Goal: Information Seeking & Learning: Learn about a topic

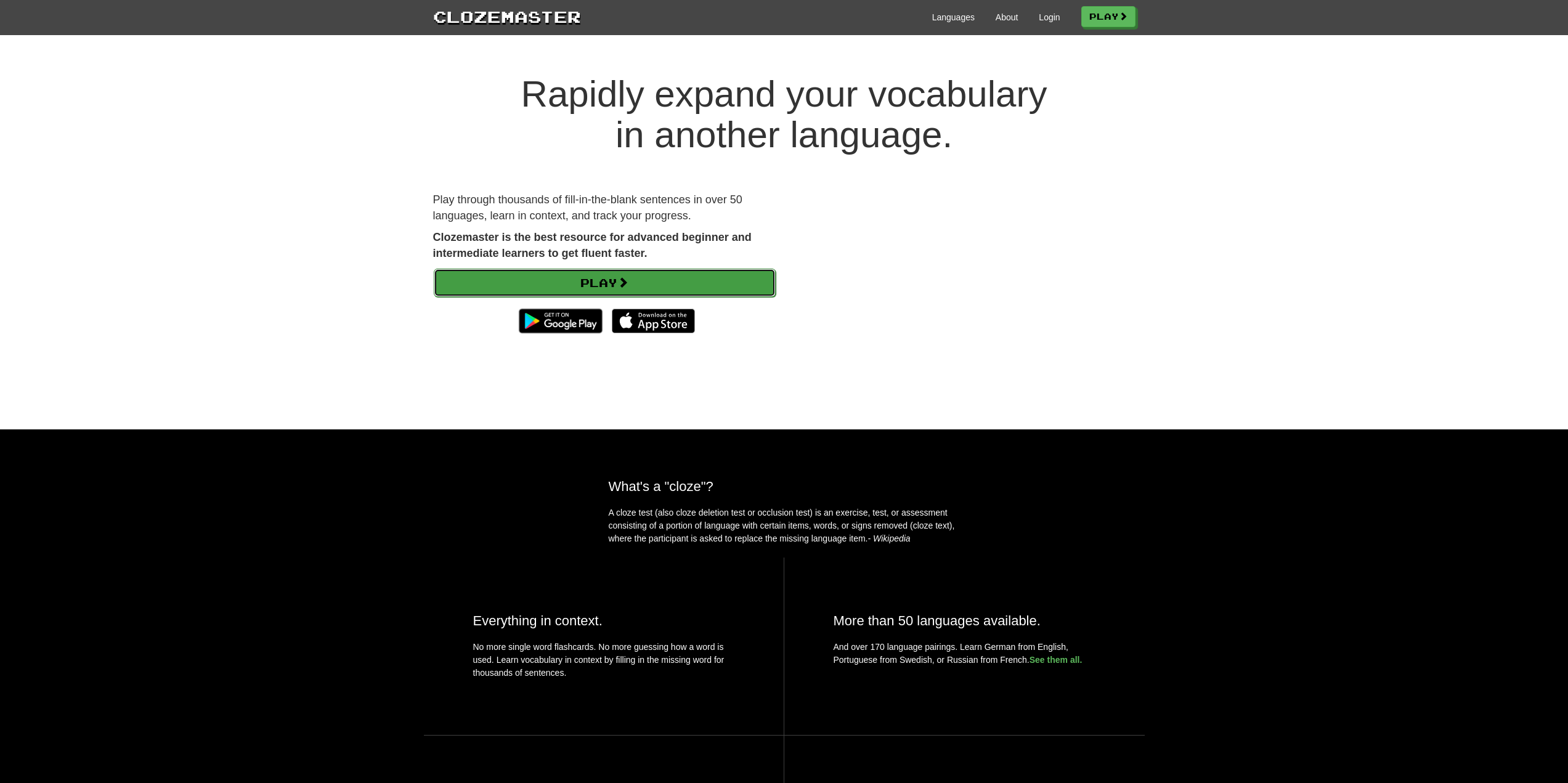
click at [570, 275] on link "Play" at bounding box center [605, 282] width 342 height 28
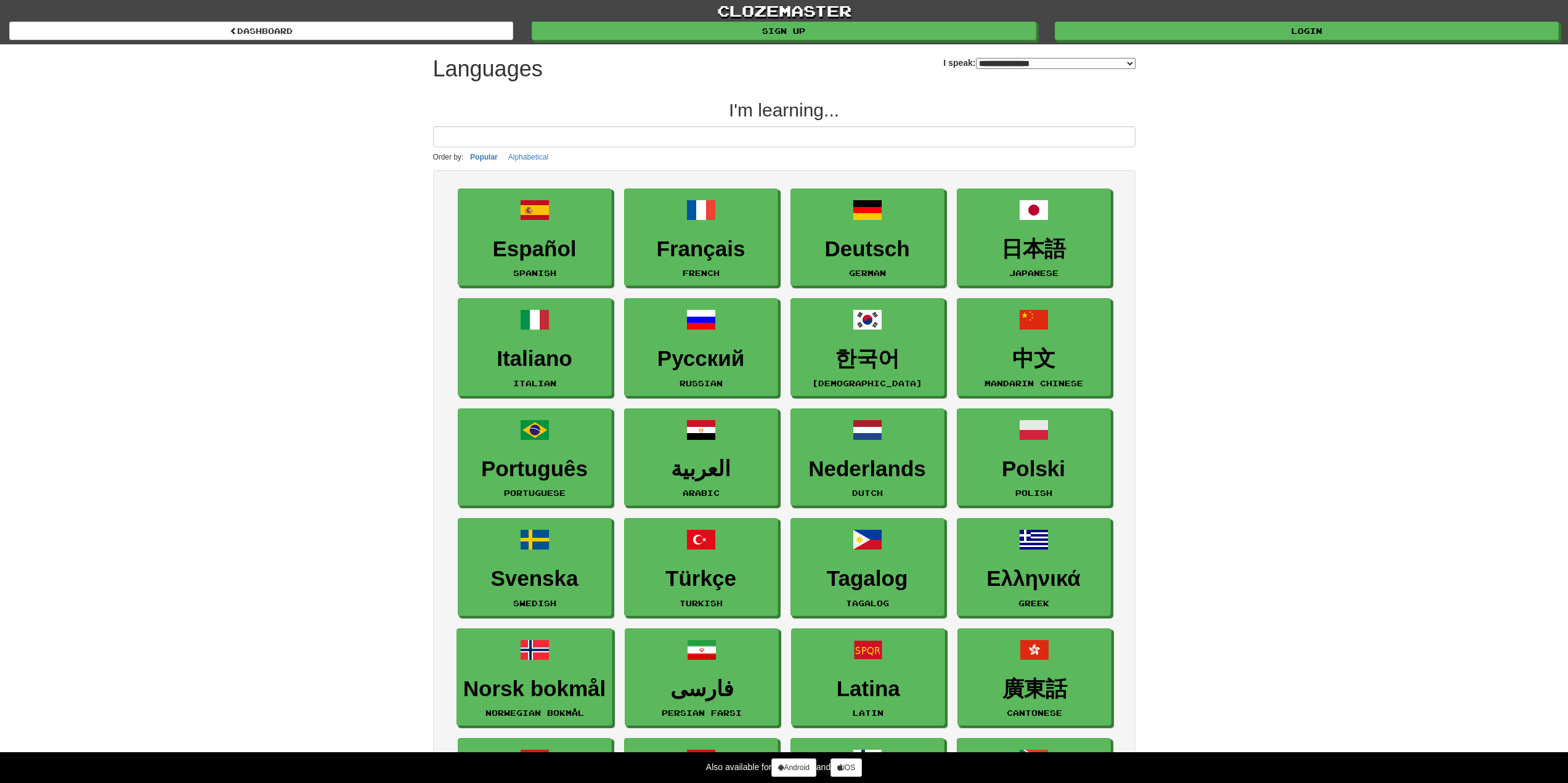
select select "*******"
click at [522, 247] on h3 "Español" at bounding box center [535, 250] width 140 height 24
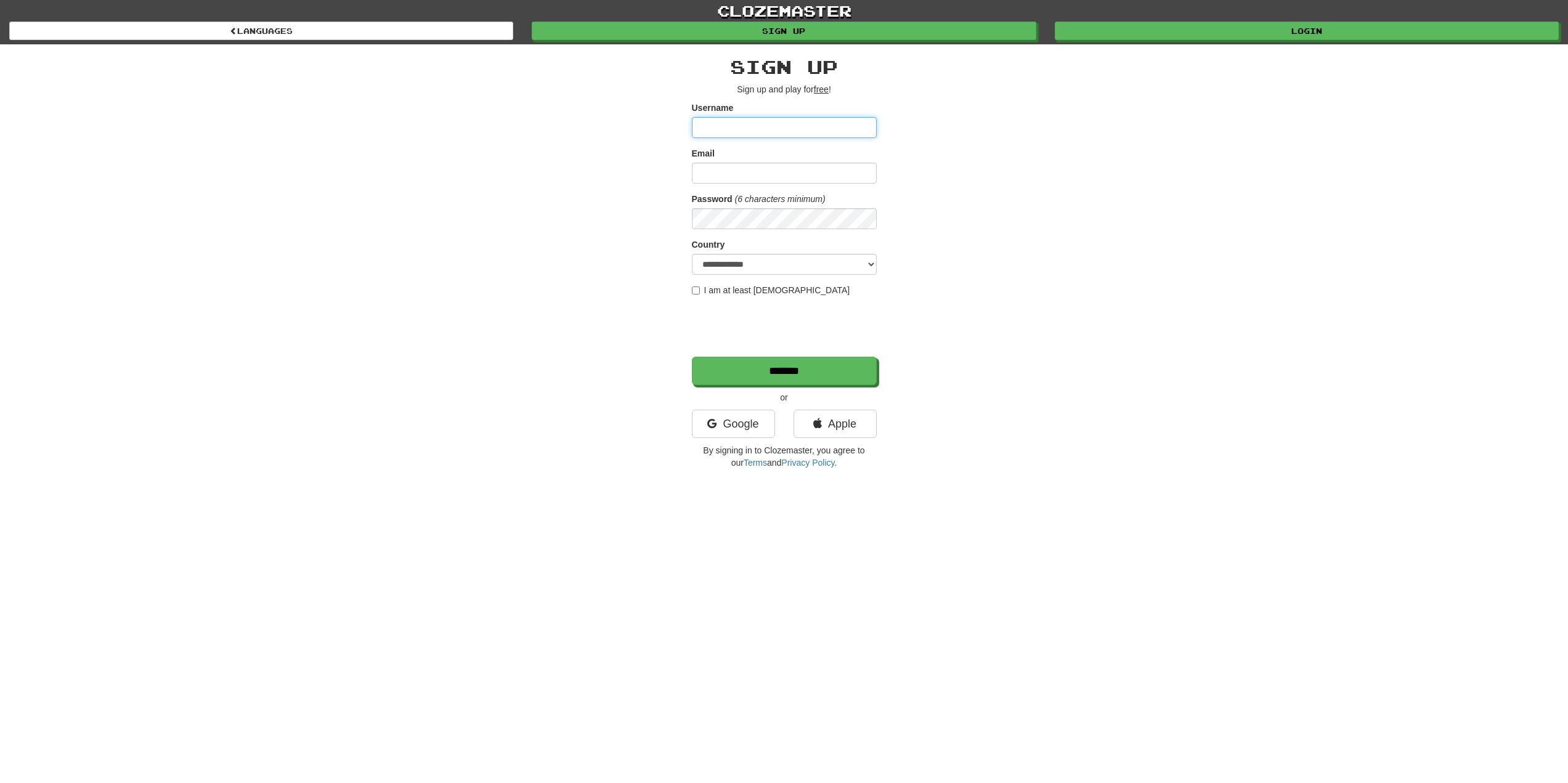
click at [756, 120] on input "Username" at bounding box center [784, 127] width 185 height 21
click at [741, 174] on input "Email" at bounding box center [784, 173] width 185 height 21
click at [754, 118] on input "Username" at bounding box center [784, 127] width 185 height 21
type input "*********"
type input "*"
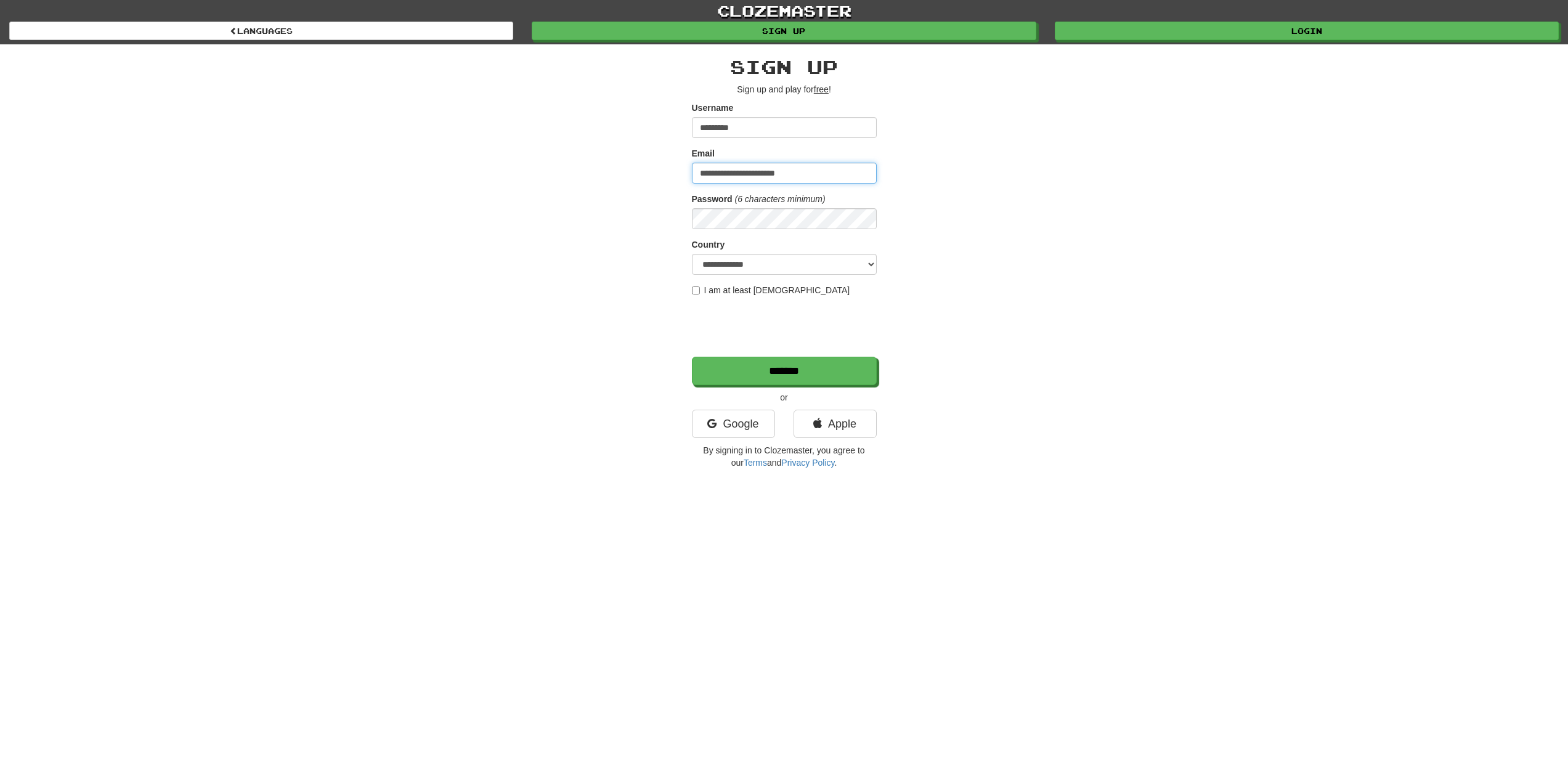
type input "**********"
click at [800, 378] on input "*******" at bounding box center [785, 371] width 185 height 28
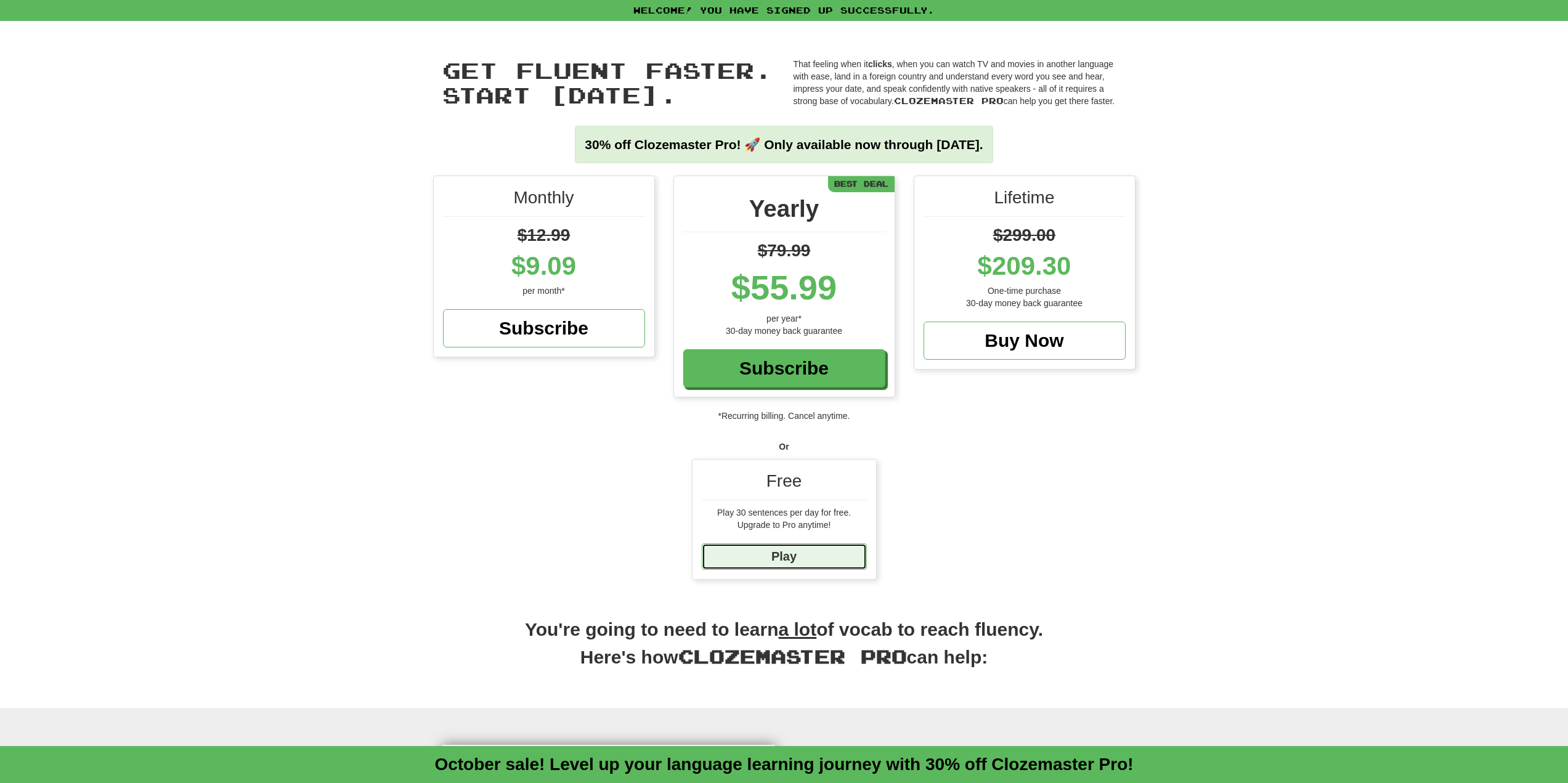
click at [797, 556] on link "Play" at bounding box center [785, 556] width 165 height 26
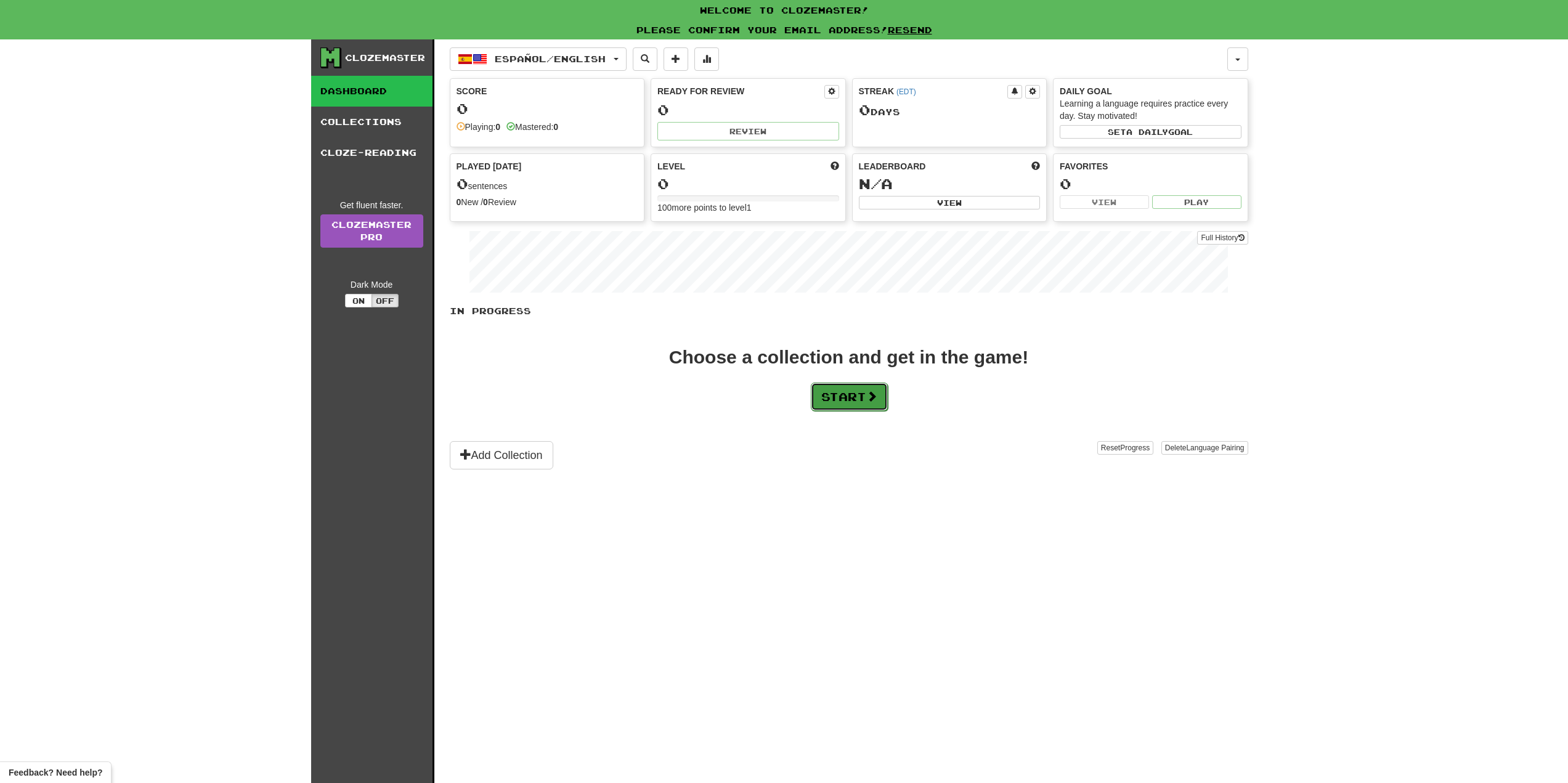
click at [869, 393] on button "Start" at bounding box center [849, 396] width 77 height 28
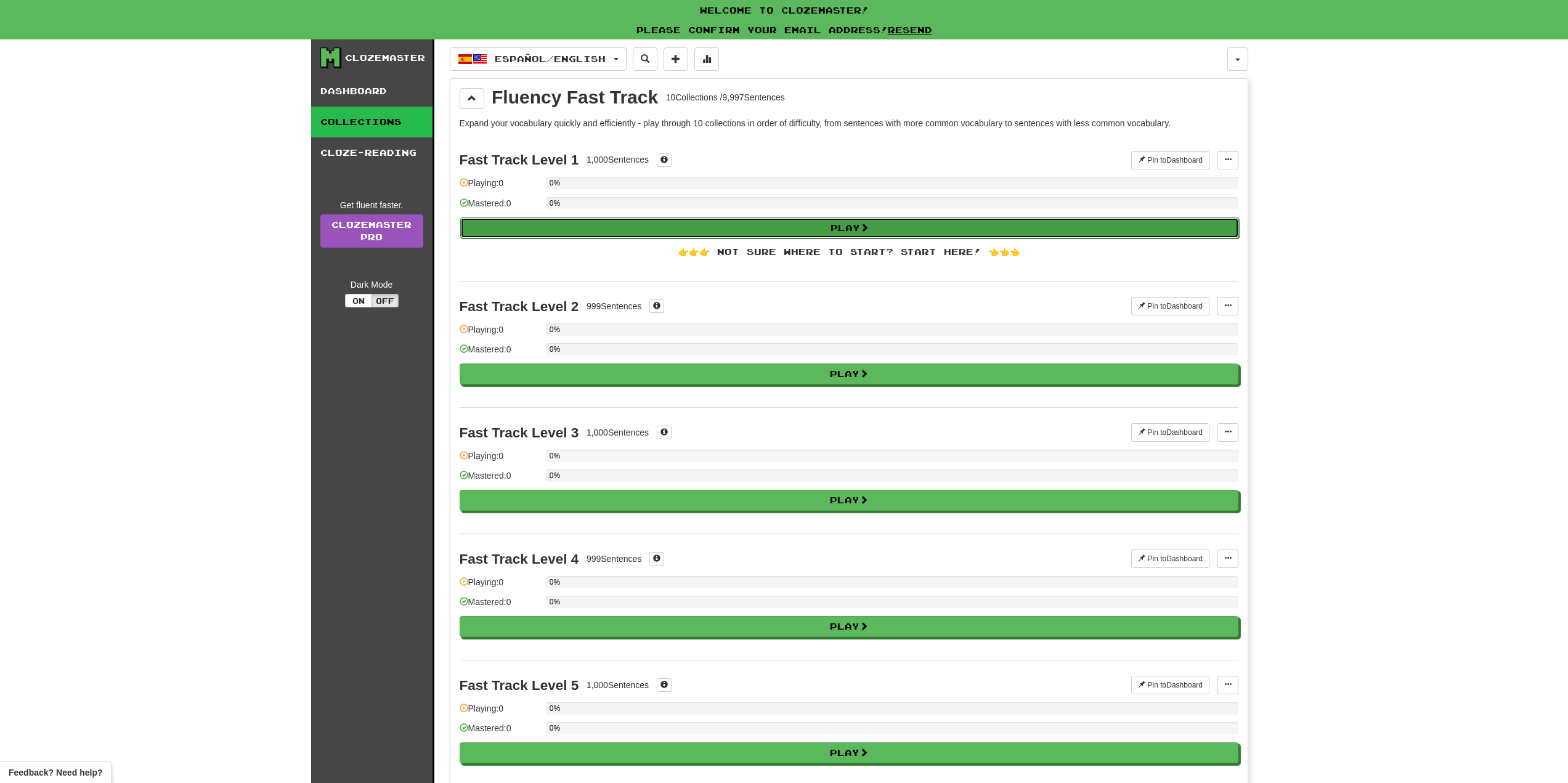
click at [686, 227] on button "Play" at bounding box center [850, 227] width 779 height 21
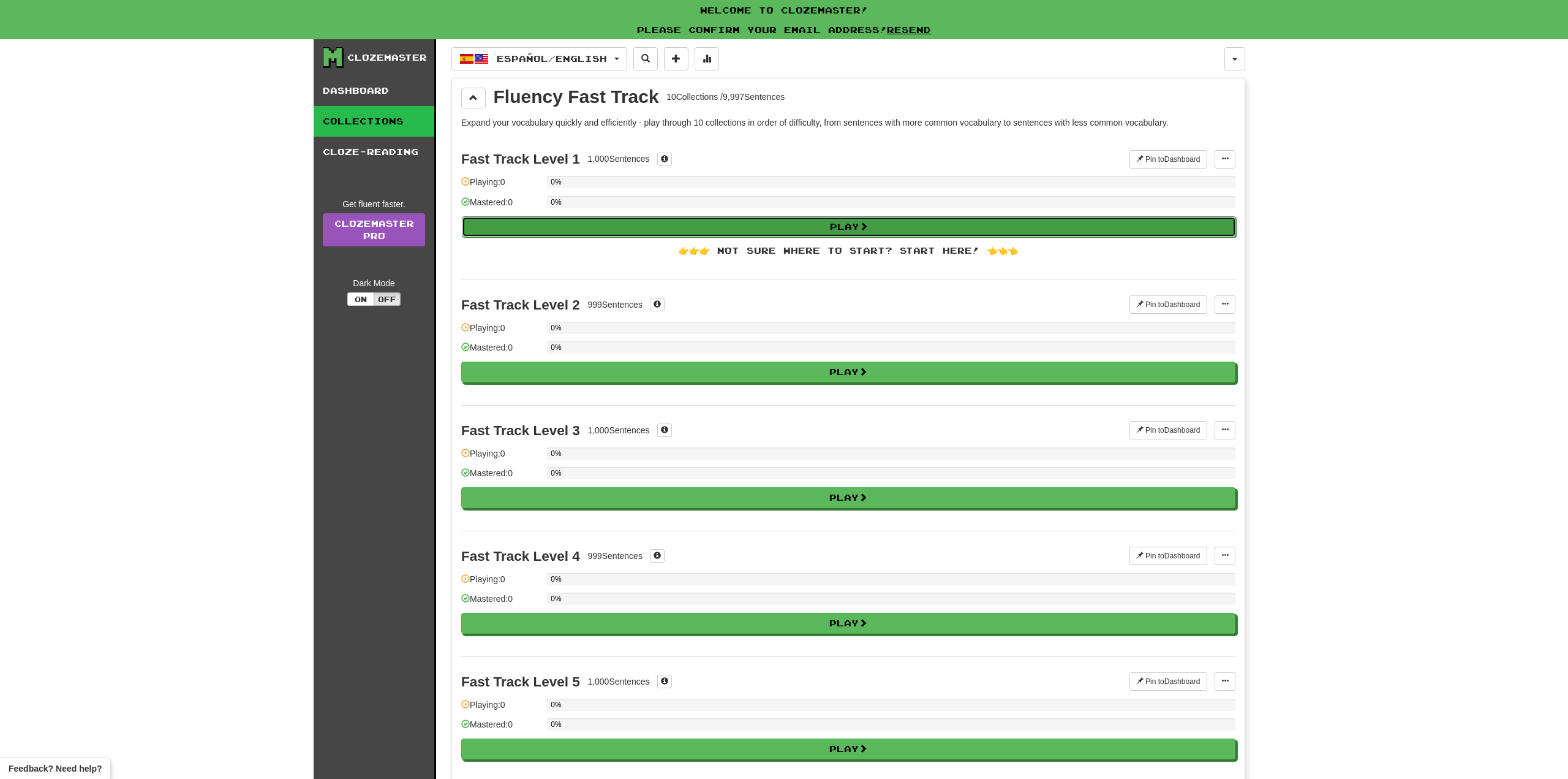
select select "**"
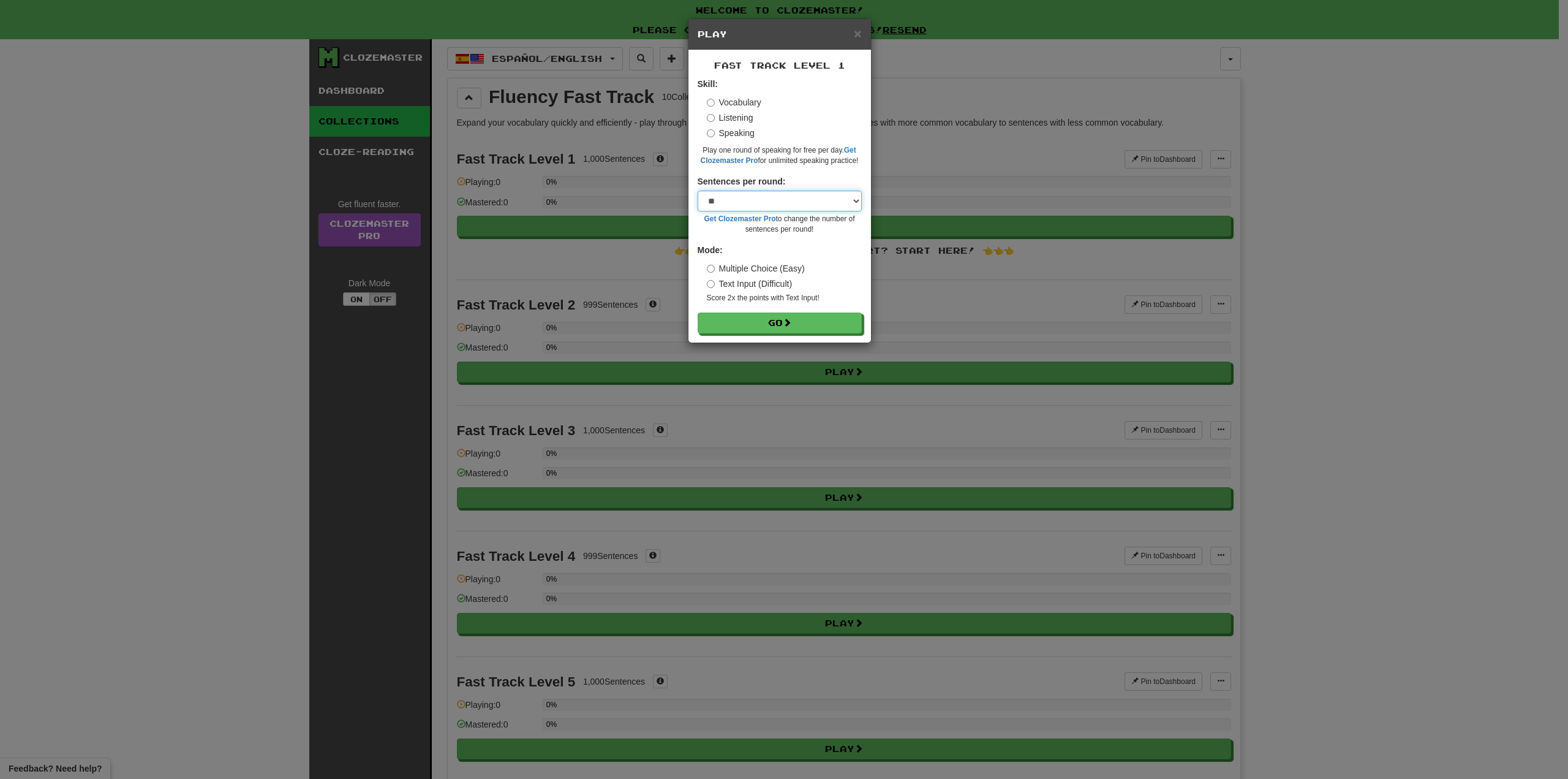
click at [857, 202] on select "* ** ** ** ** ** *** ********" at bounding box center [780, 201] width 164 height 21
click at [859, 30] on span "×" at bounding box center [858, 33] width 7 height 14
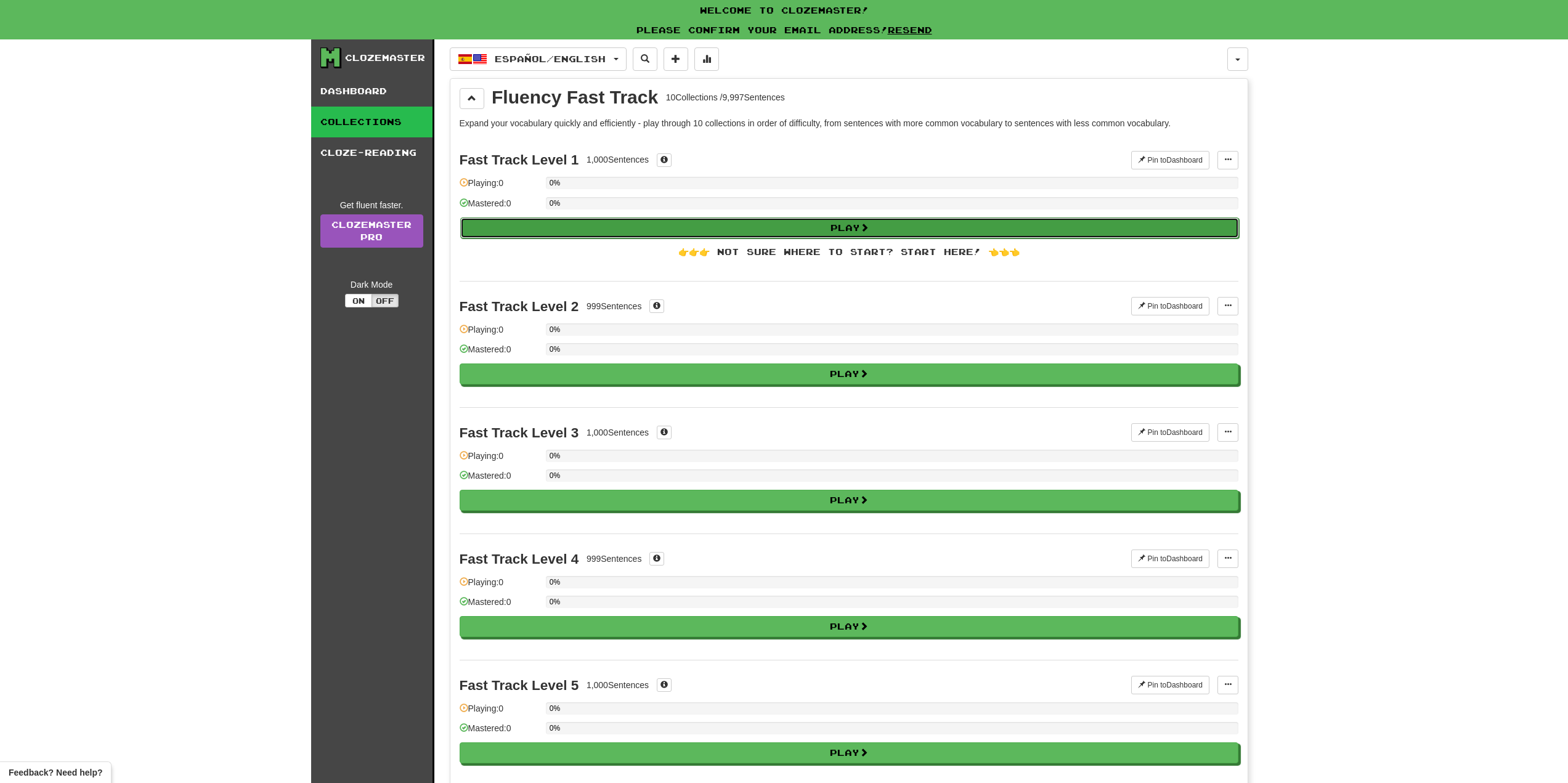
click at [847, 223] on button "Play" at bounding box center [850, 227] width 779 height 21
select select "**"
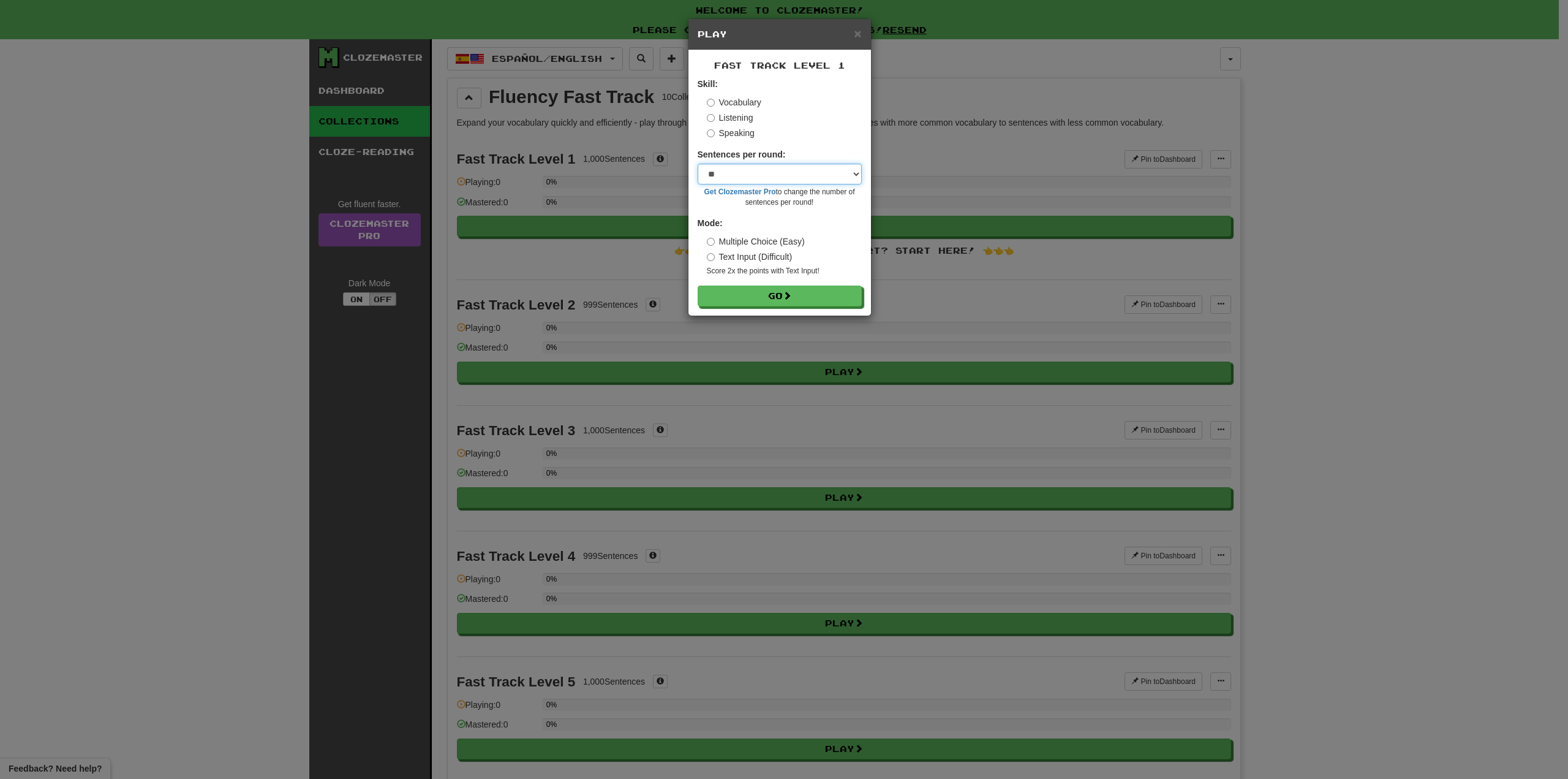
click at [855, 176] on select "* ** ** ** ** ** *** ********" at bounding box center [780, 174] width 164 height 21
click at [698, 164] on select "* ** ** ** ** ** *** ********" at bounding box center [780, 174] width 164 height 21
click at [792, 293] on span at bounding box center [788, 296] width 9 height 9
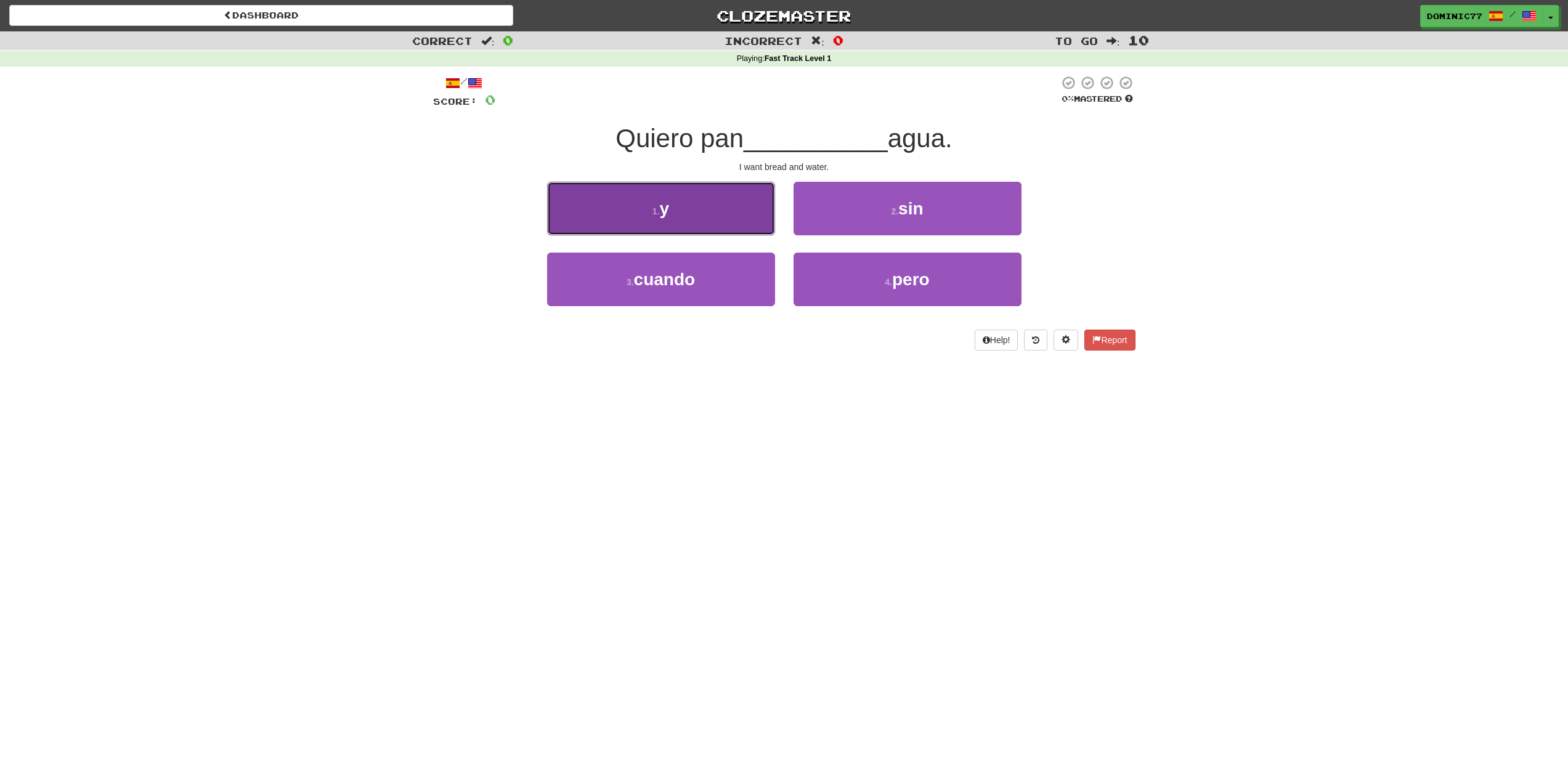
click at [712, 213] on button "1 . y" at bounding box center [661, 208] width 228 height 54
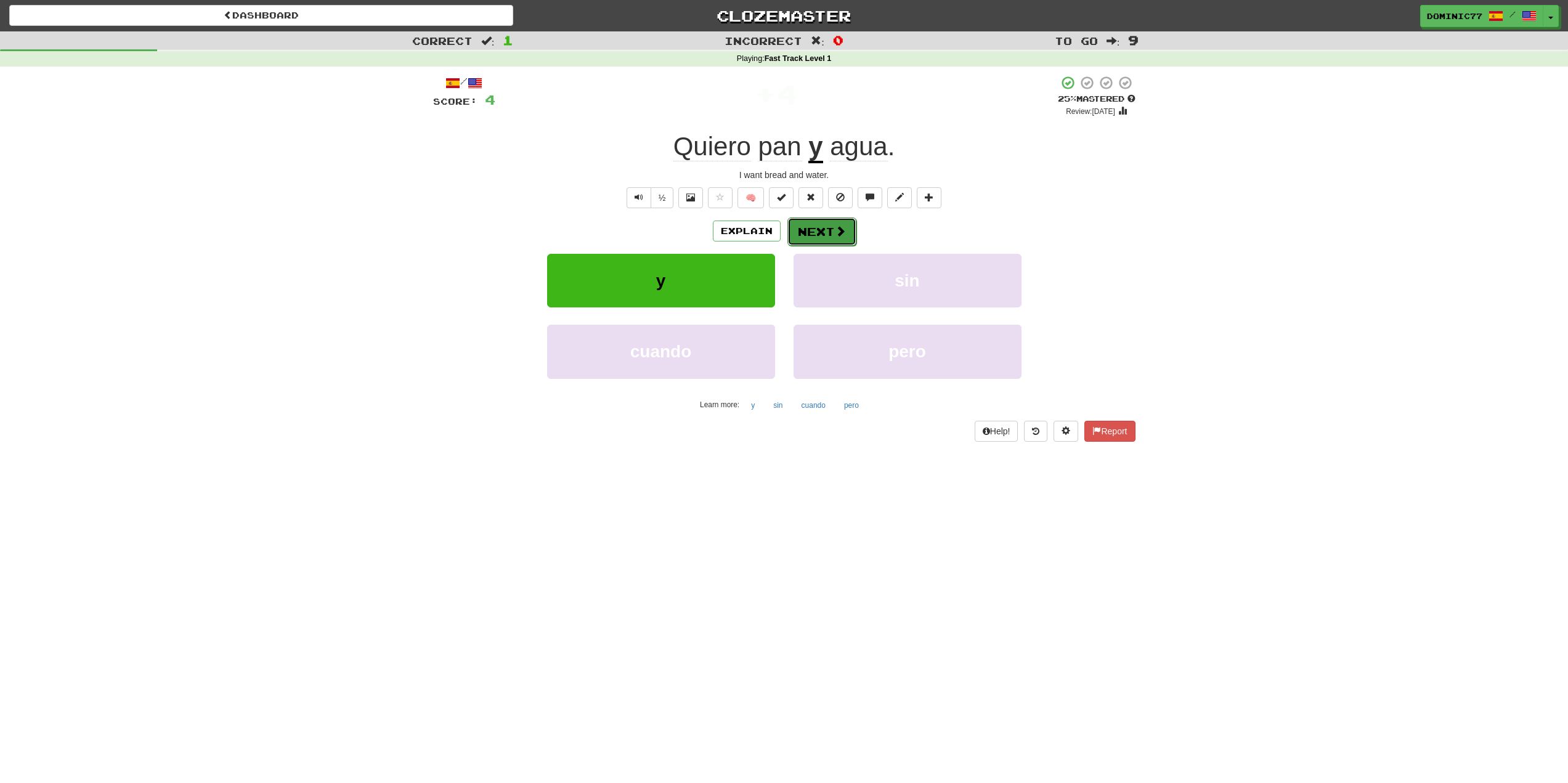
click at [821, 233] on button "Next" at bounding box center [822, 231] width 69 height 28
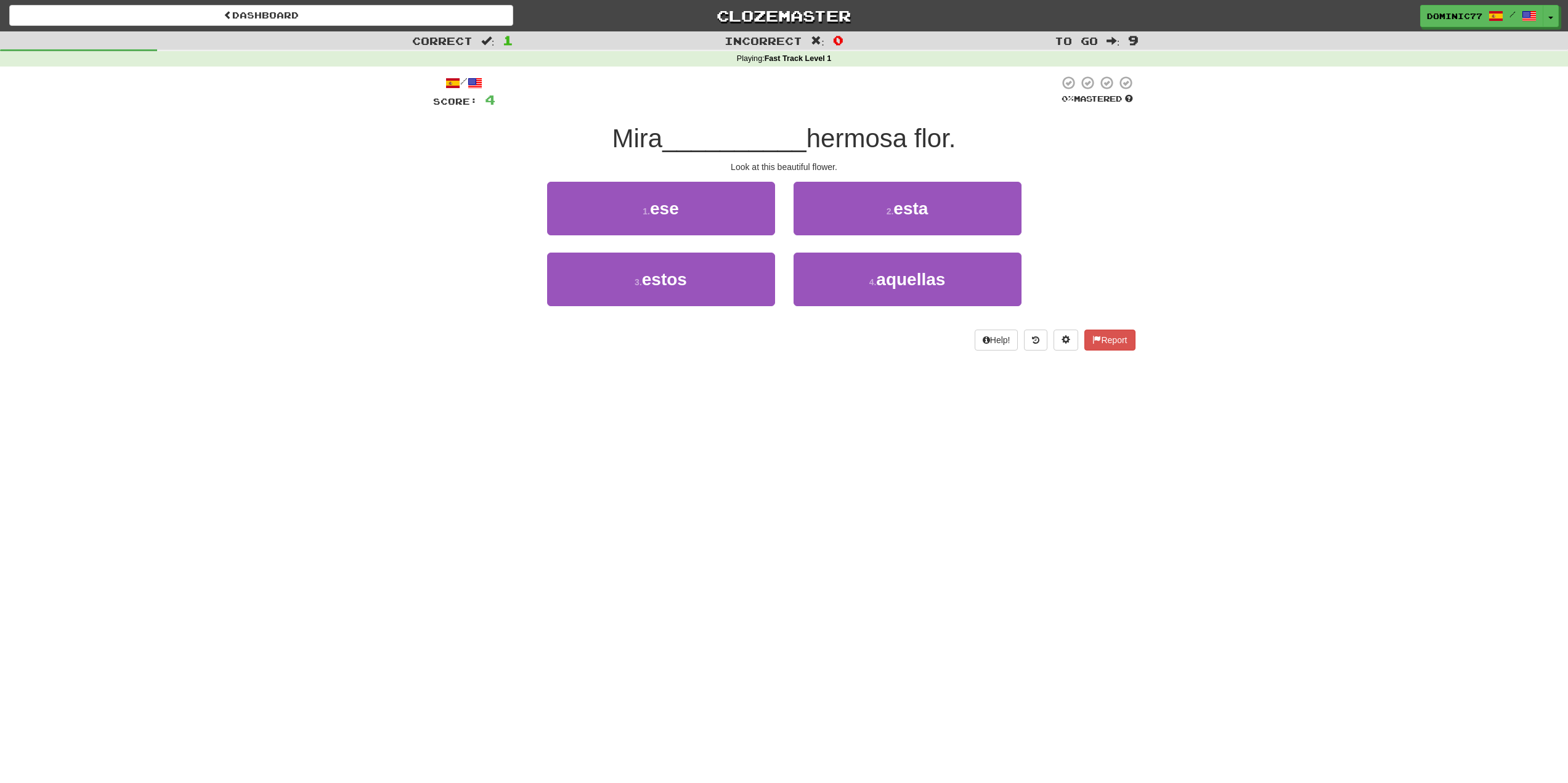
click at [862, 465] on div "Dashboard Clozemaster dominic77 / Toggle Dropdown Dashboard Leaderboard Activit…" at bounding box center [784, 391] width 1568 height 783
click at [874, 213] on button "2 . esta" at bounding box center [907, 208] width 228 height 54
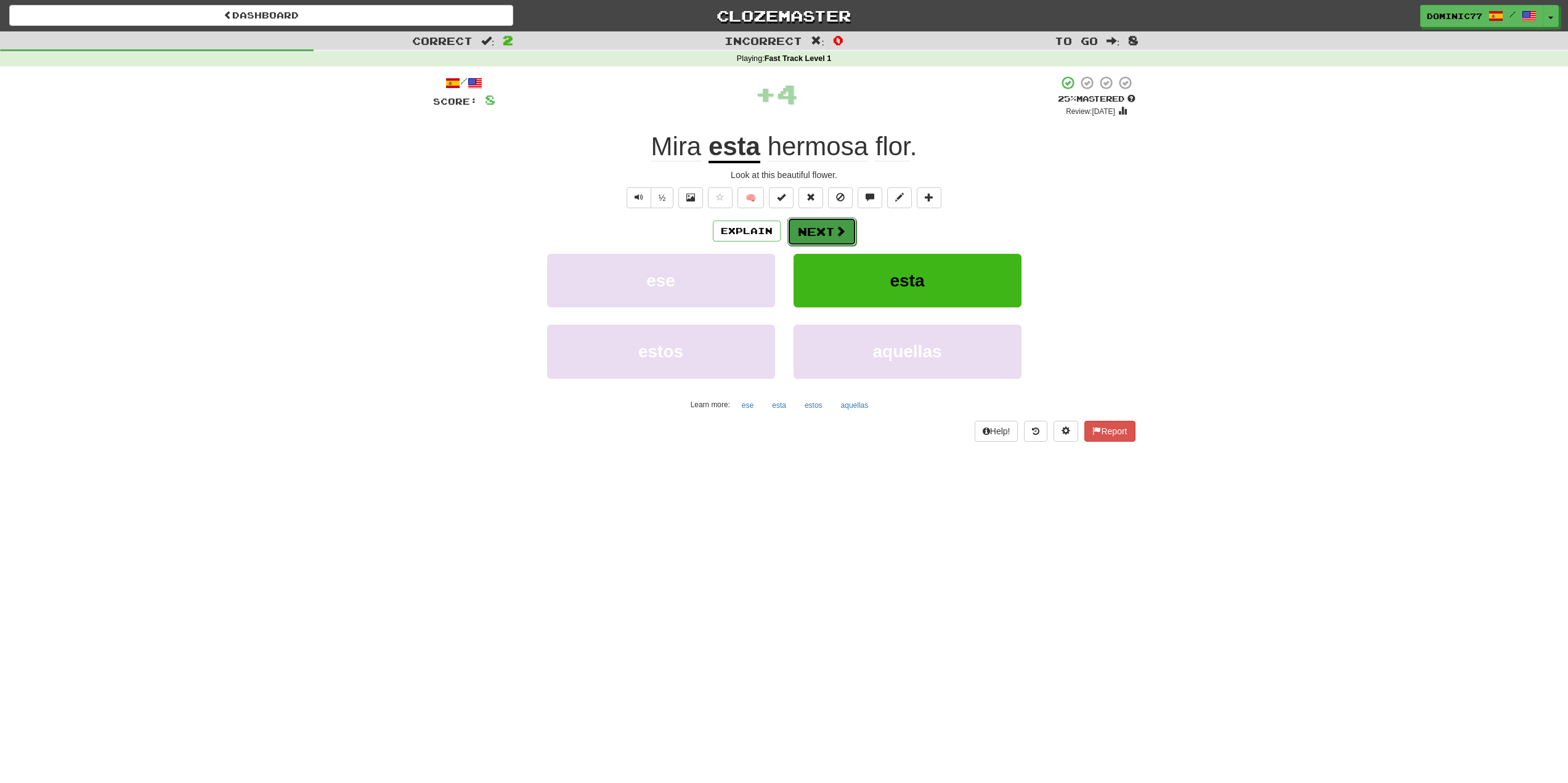
click at [818, 232] on button "Next" at bounding box center [822, 231] width 69 height 28
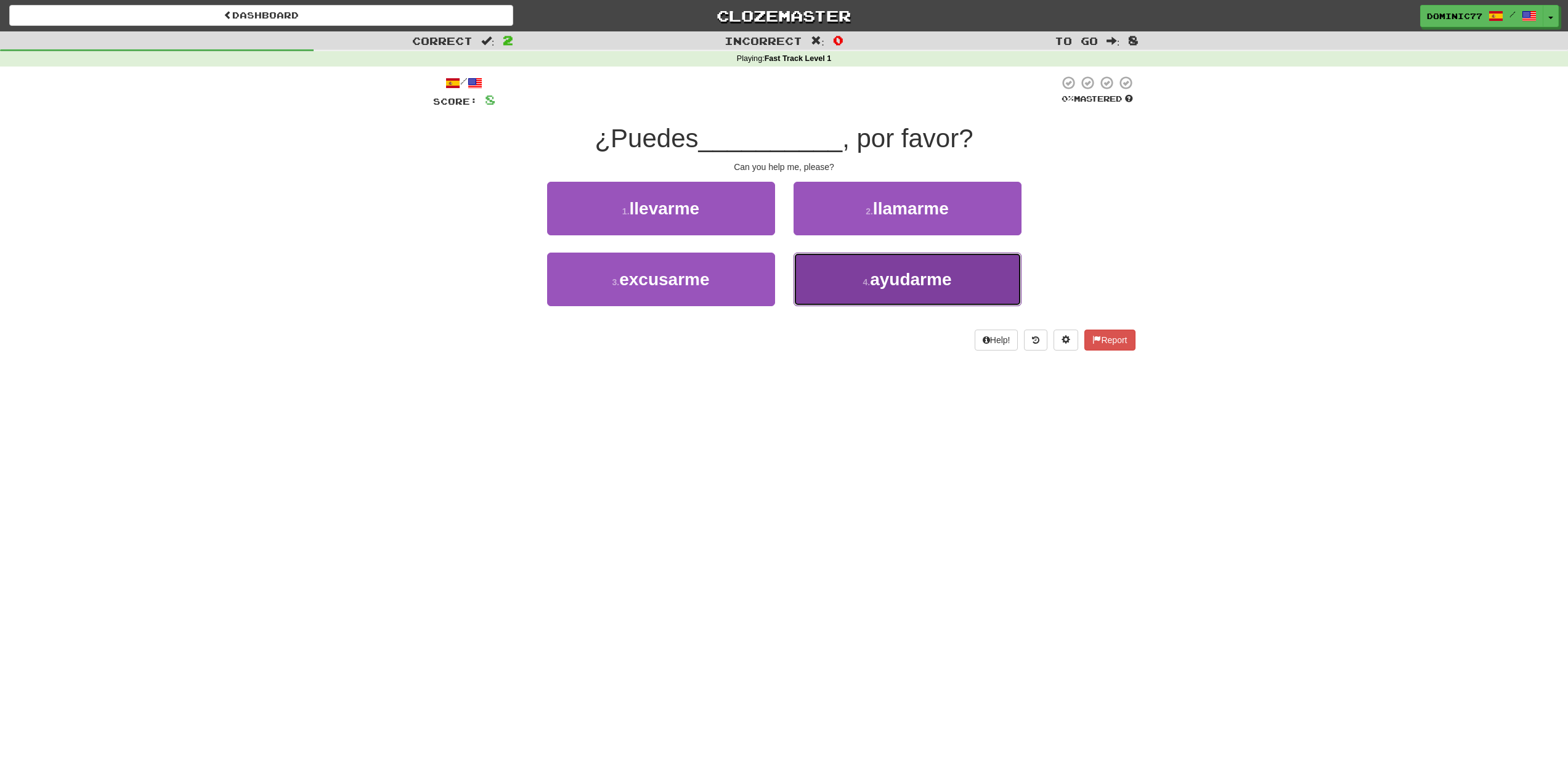
click at [886, 282] on span "ayudarme" at bounding box center [910, 279] width 81 height 19
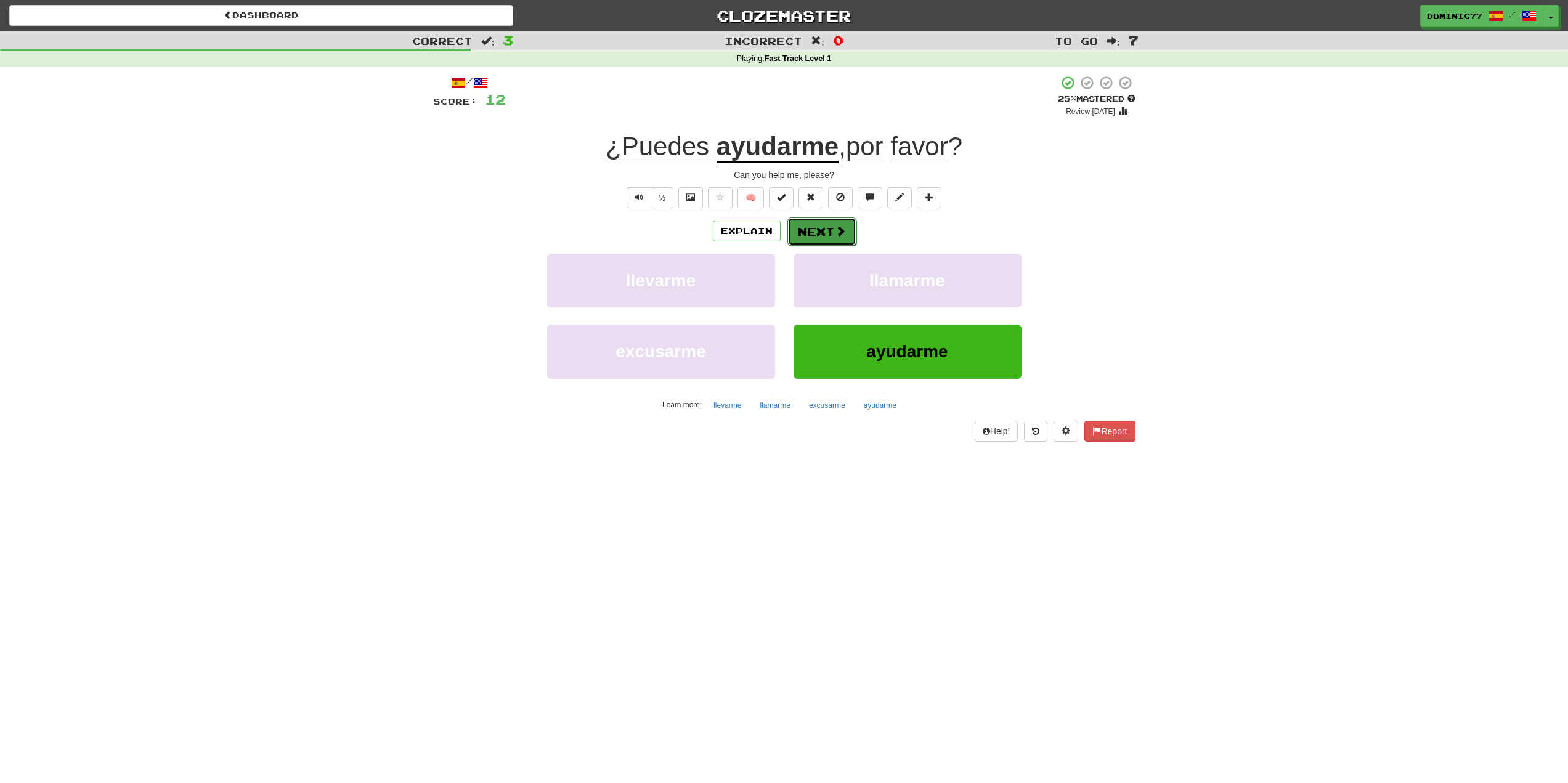
click at [825, 225] on button "Next" at bounding box center [822, 231] width 69 height 28
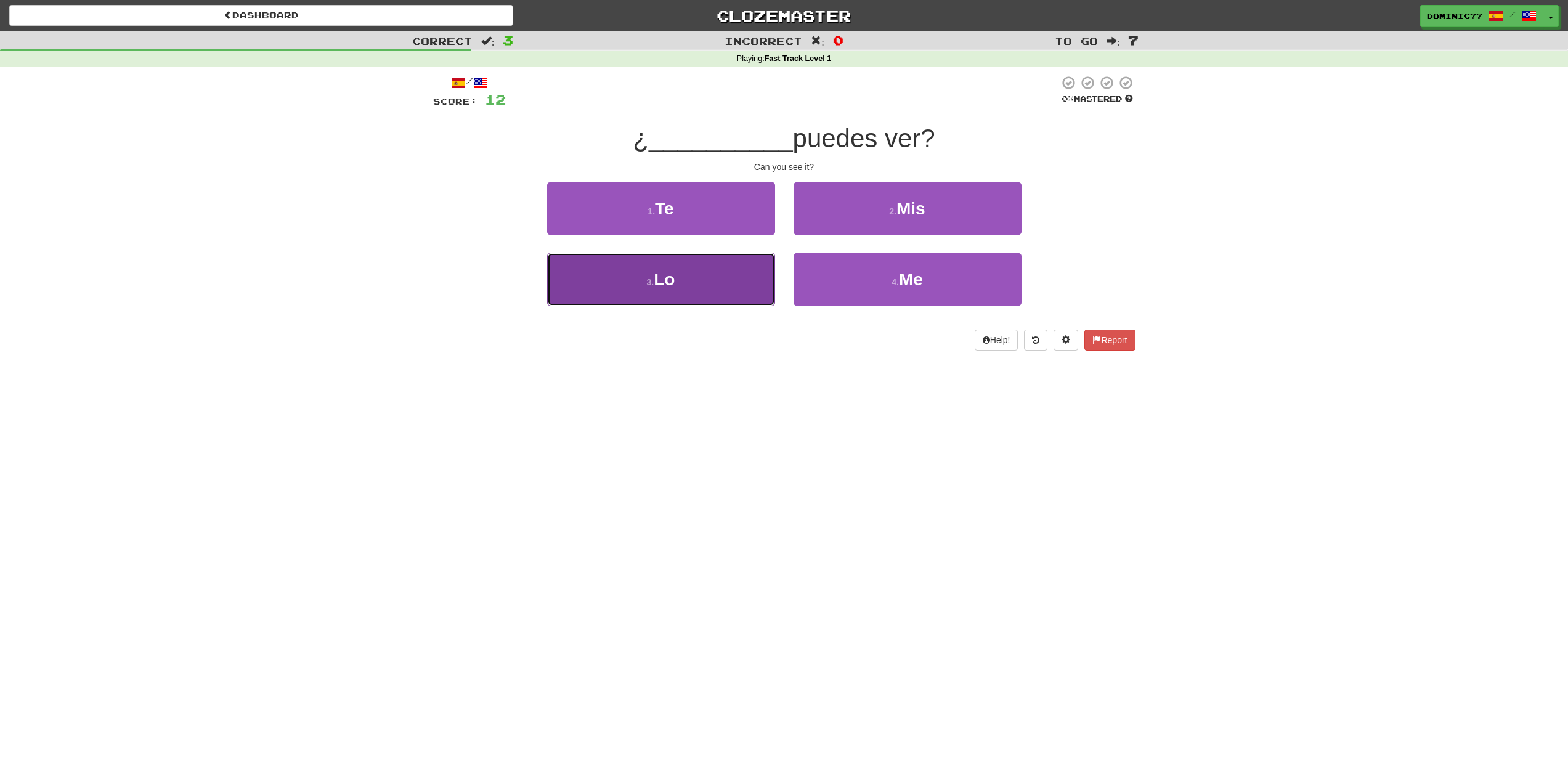
click at [681, 280] on button "3 . Lo" at bounding box center [661, 279] width 228 height 54
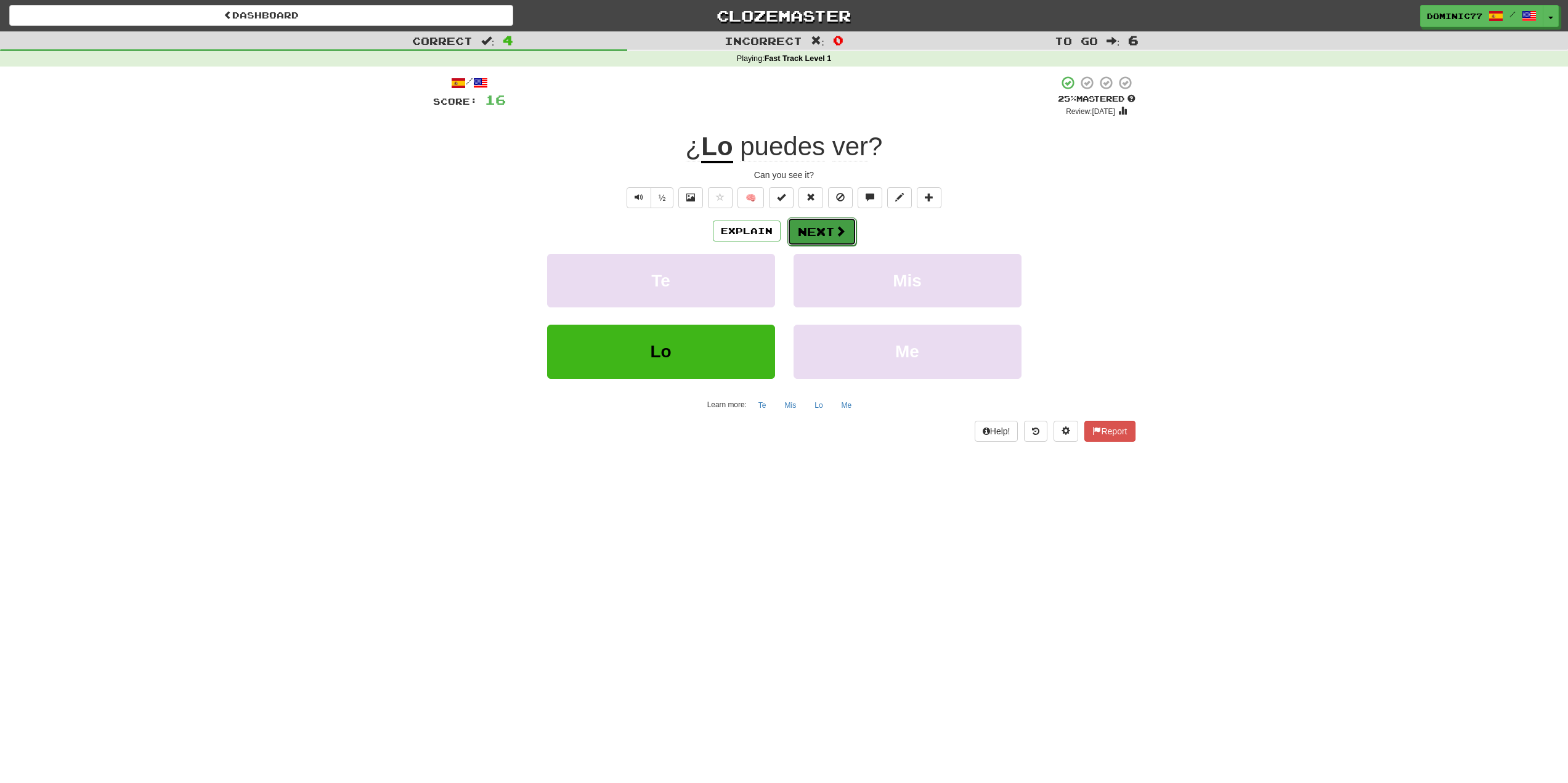
click at [820, 232] on button "Next" at bounding box center [822, 231] width 69 height 28
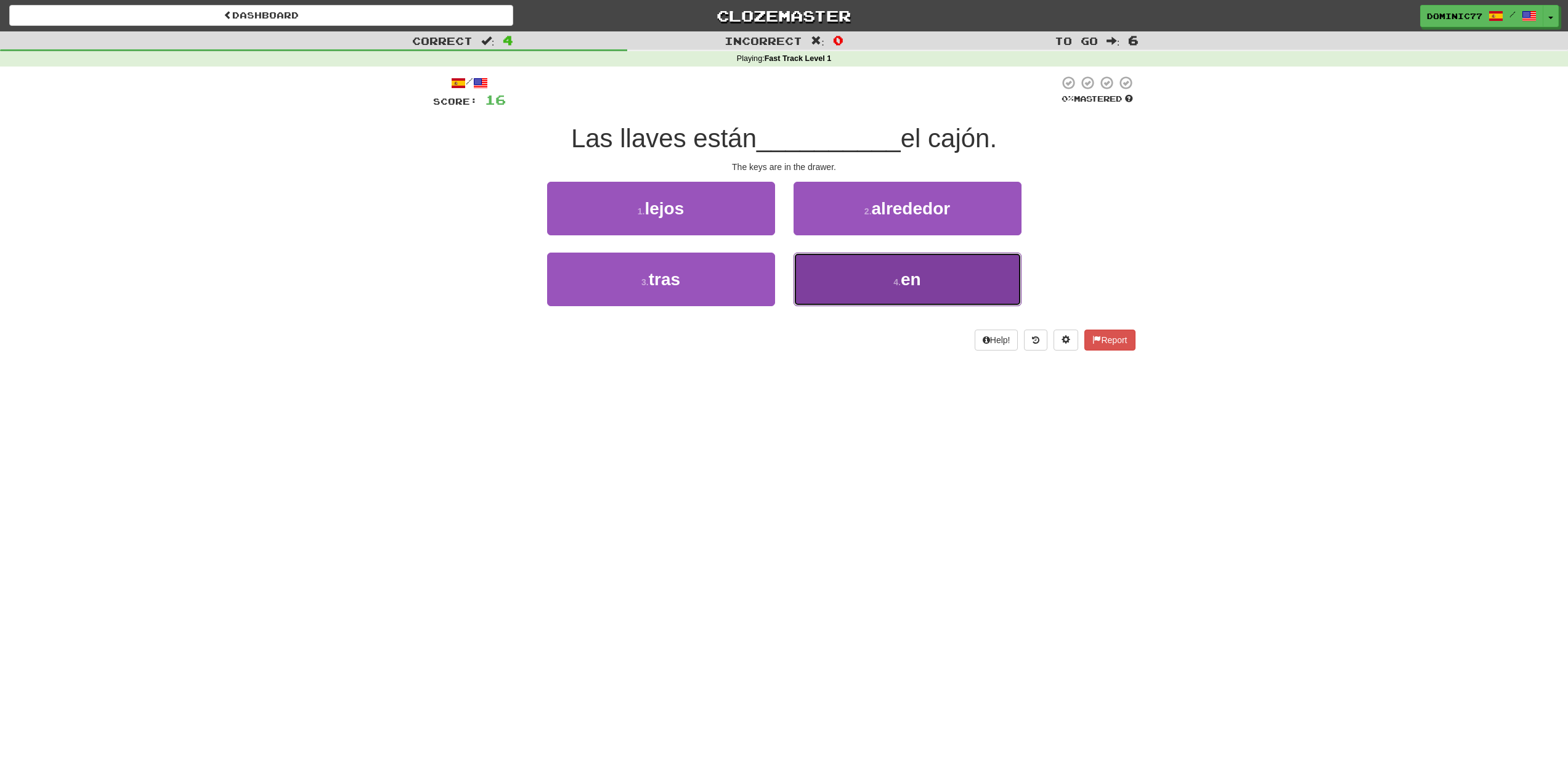
click at [892, 290] on button "4 . en" at bounding box center [907, 279] width 228 height 54
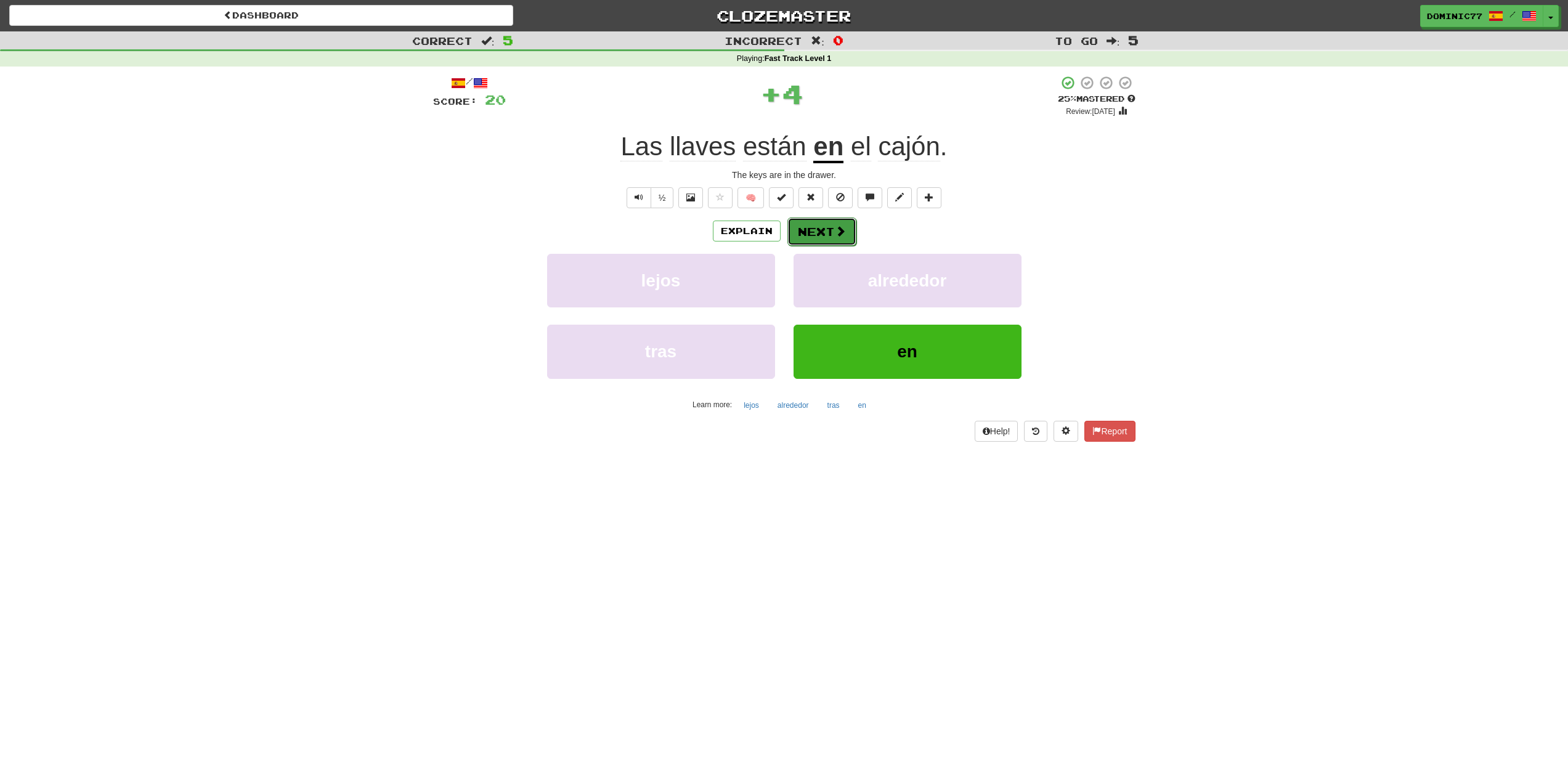
click at [840, 236] on span at bounding box center [840, 231] width 11 height 11
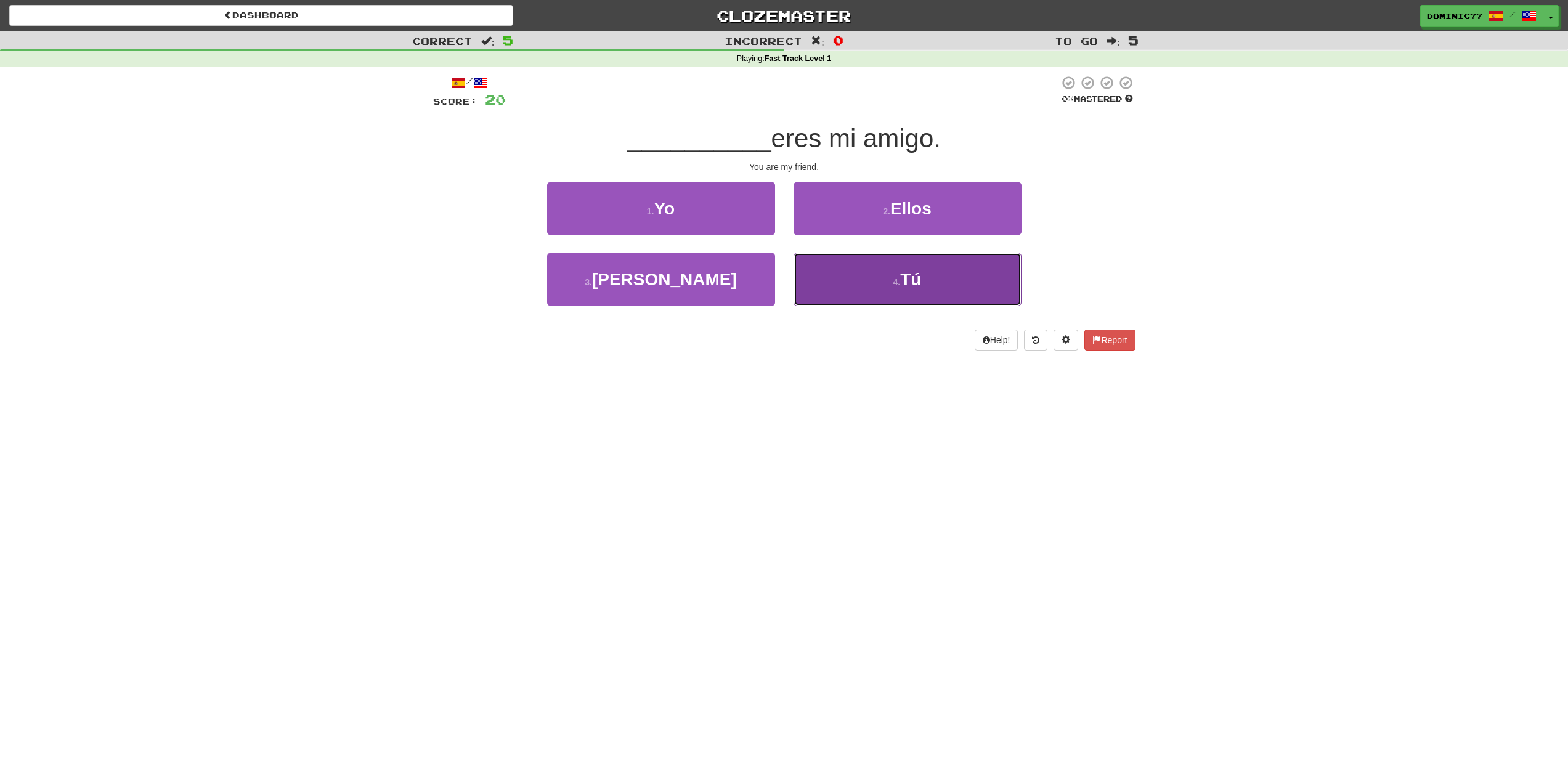
click at [909, 281] on span "Tú" at bounding box center [910, 279] width 21 height 19
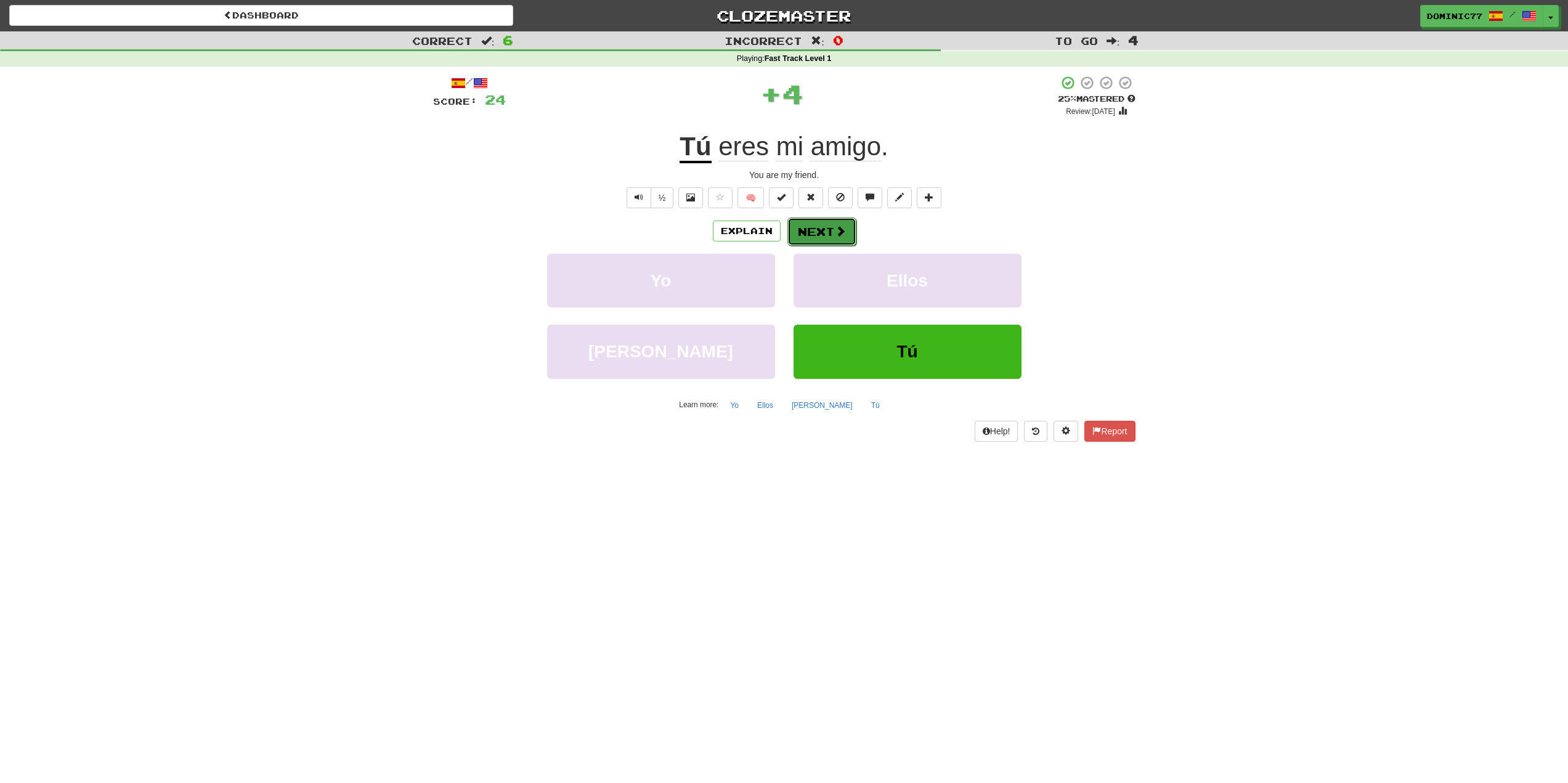
click at [842, 230] on span at bounding box center [840, 231] width 11 height 11
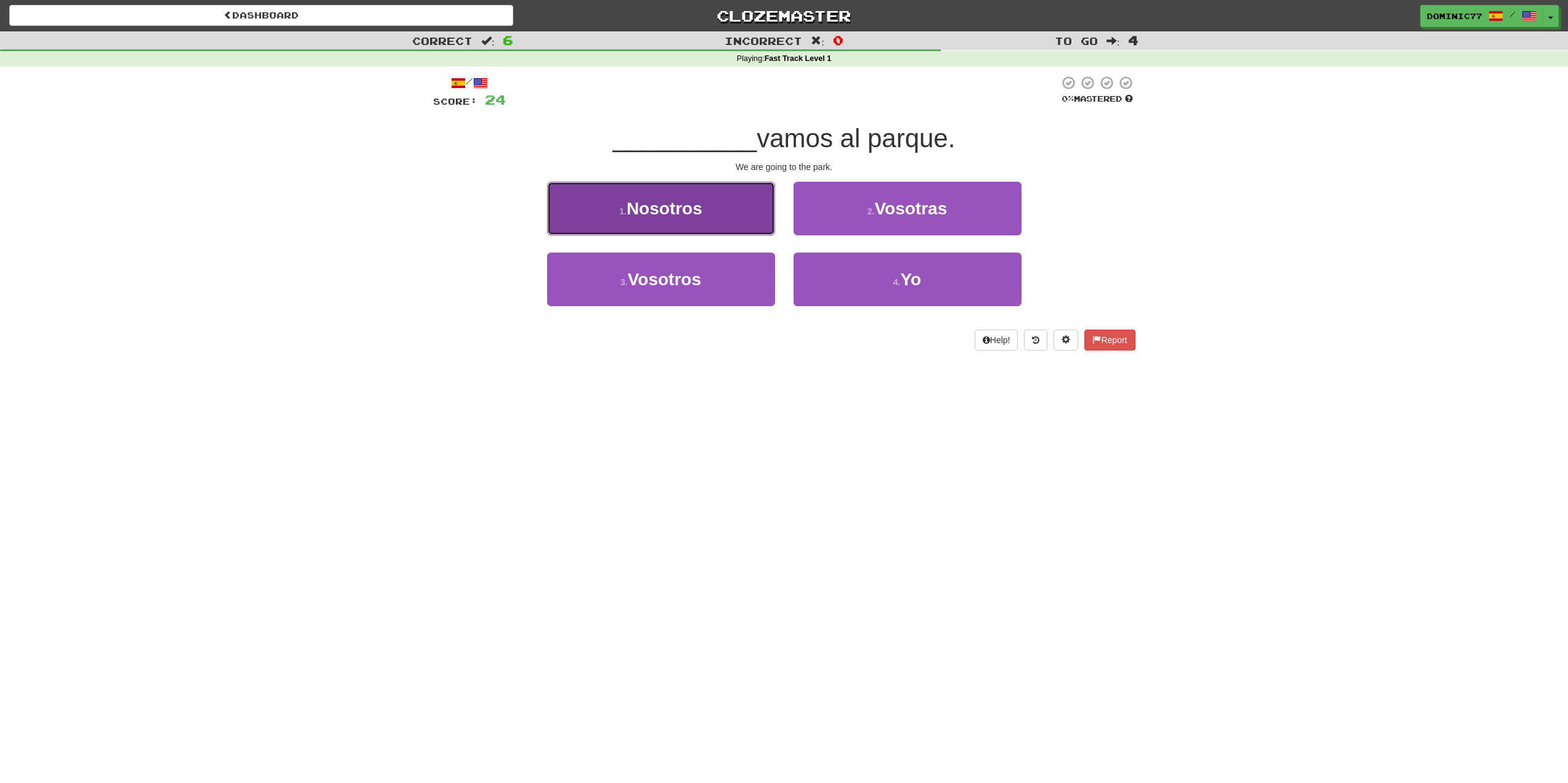
click at [721, 228] on button "1 . Nosotros" at bounding box center [661, 208] width 228 height 54
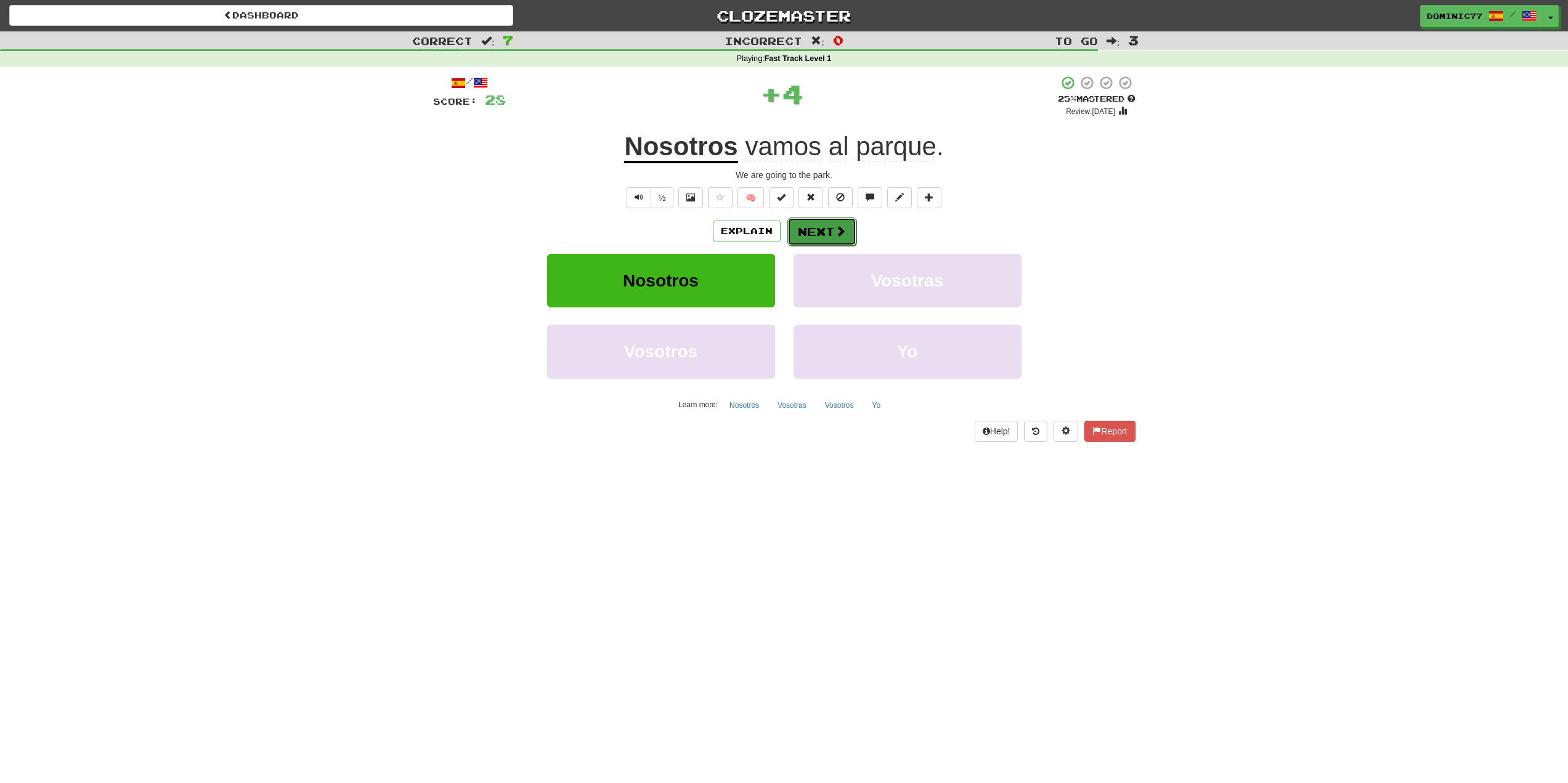
click at [826, 227] on button "Next" at bounding box center [822, 231] width 69 height 28
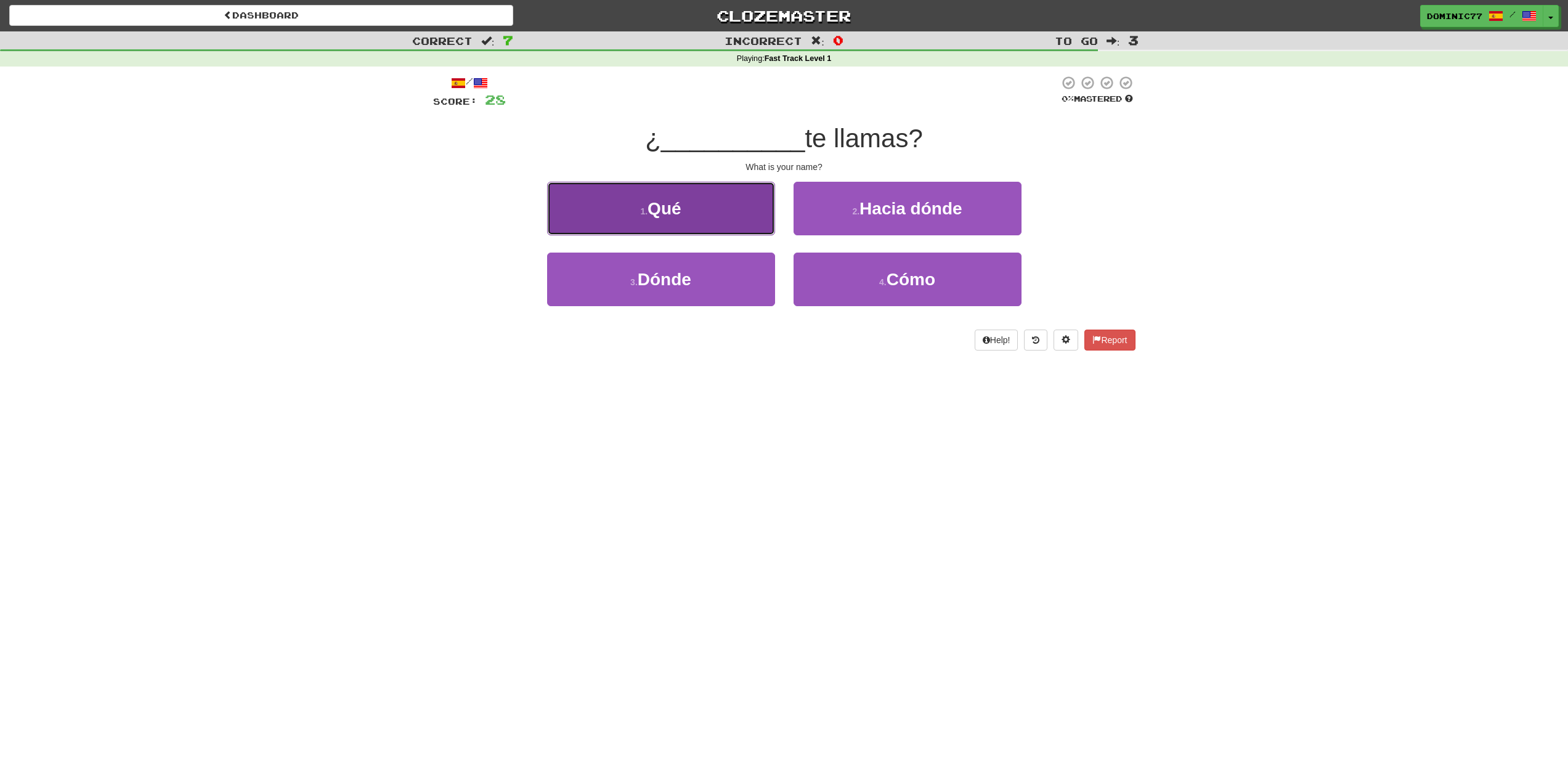
click at [726, 223] on button "1 . Qué" at bounding box center [661, 208] width 228 height 54
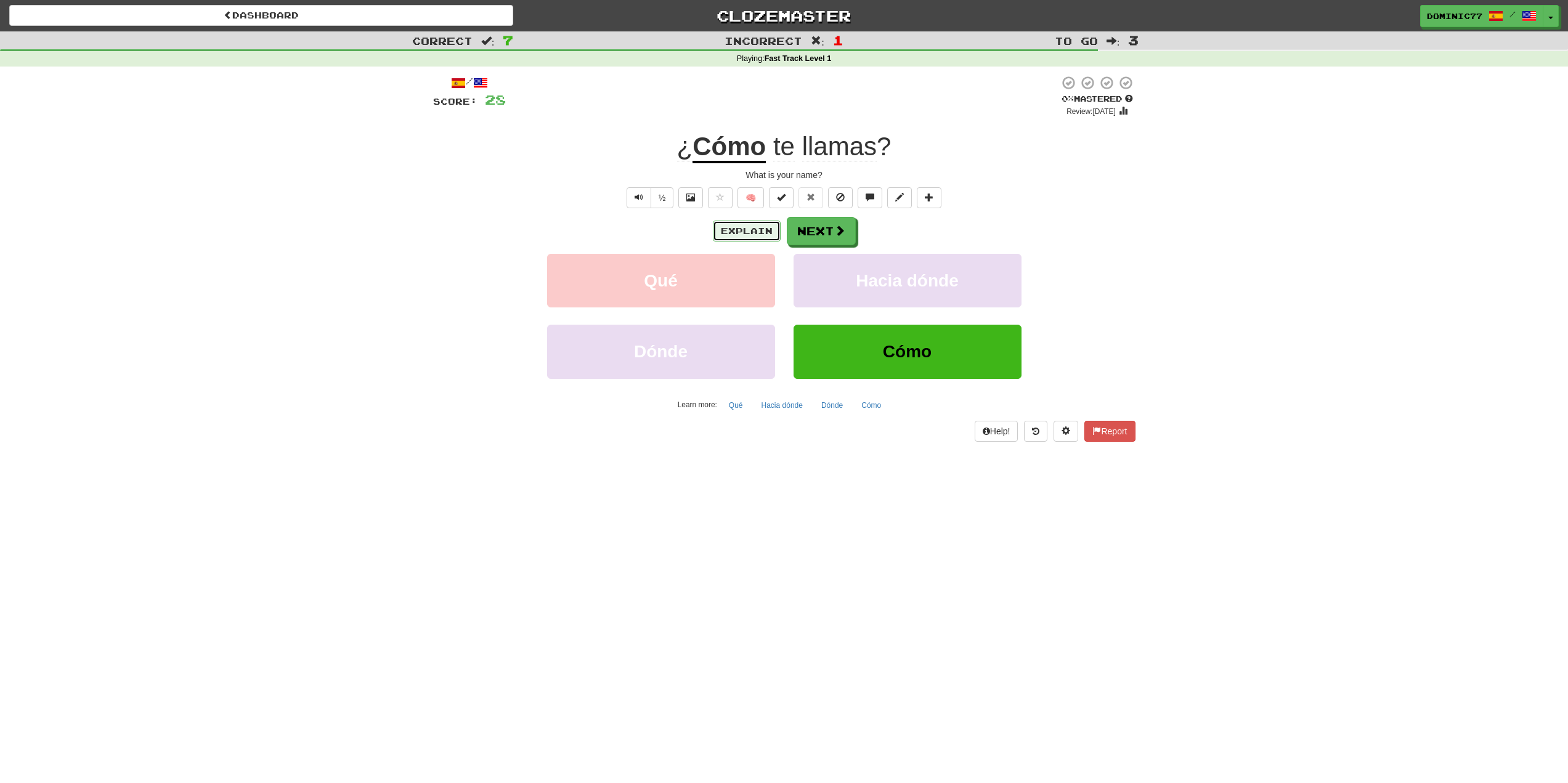
click at [765, 236] on button "Explain" at bounding box center [746, 230] width 68 height 21
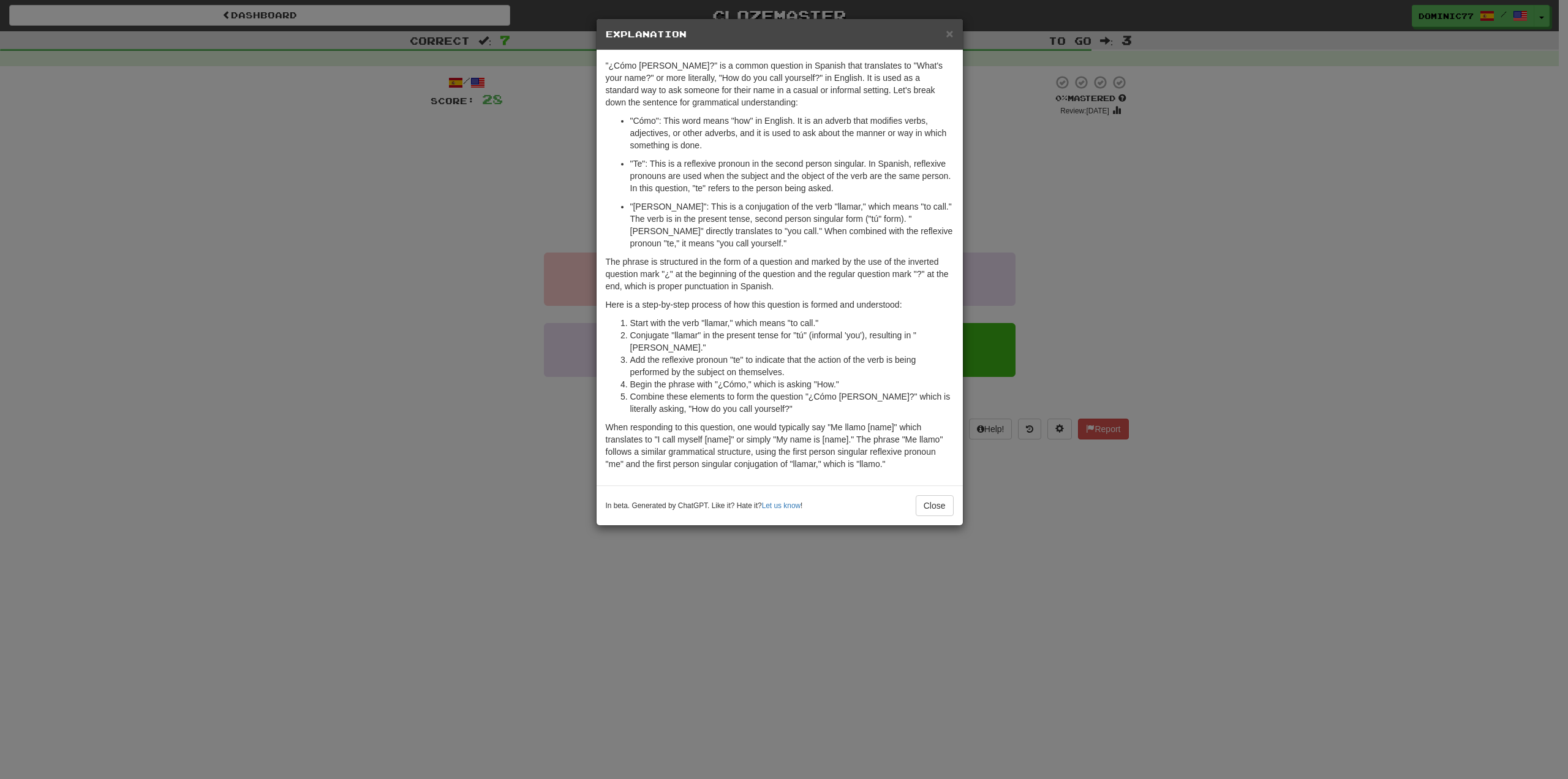
click at [1137, 171] on div "× Explanation "¿Cómo [PERSON_NAME]?" is a common question in Spanish that trans…" at bounding box center [784, 389] width 1568 height 779
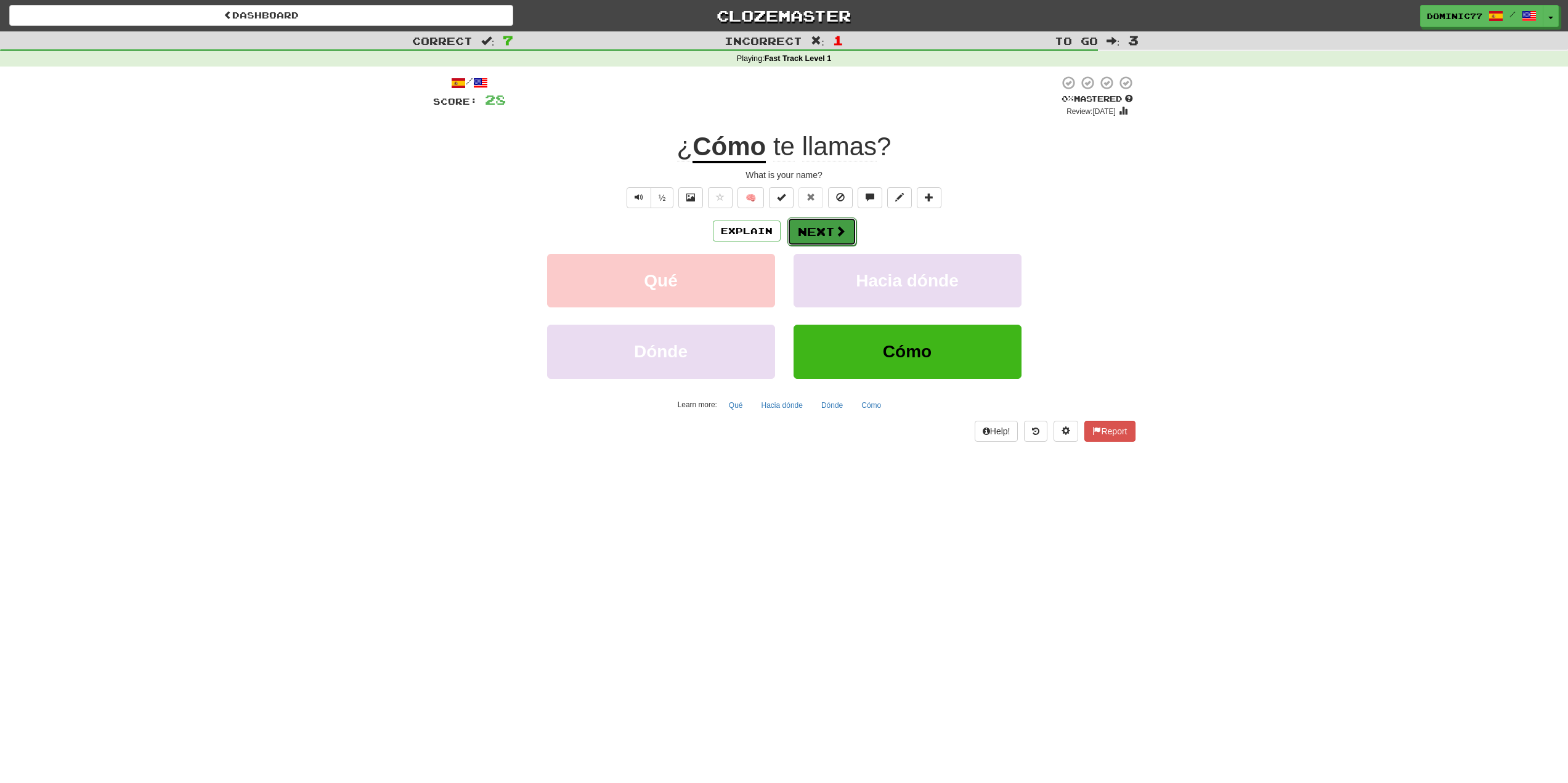
click at [843, 243] on button "Next" at bounding box center [822, 231] width 69 height 28
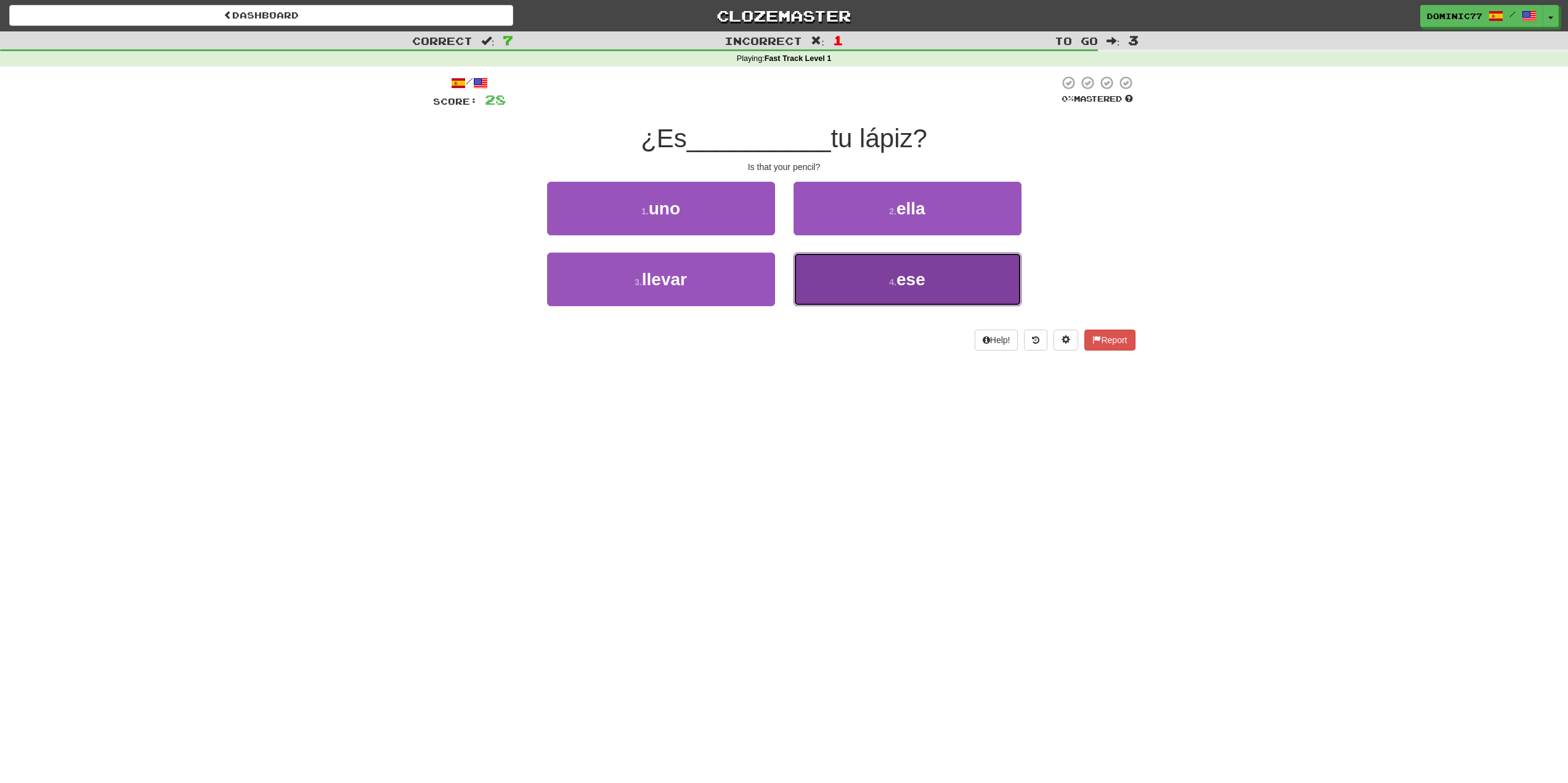
click at [909, 285] on span "ese" at bounding box center [911, 279] width 29 height 19
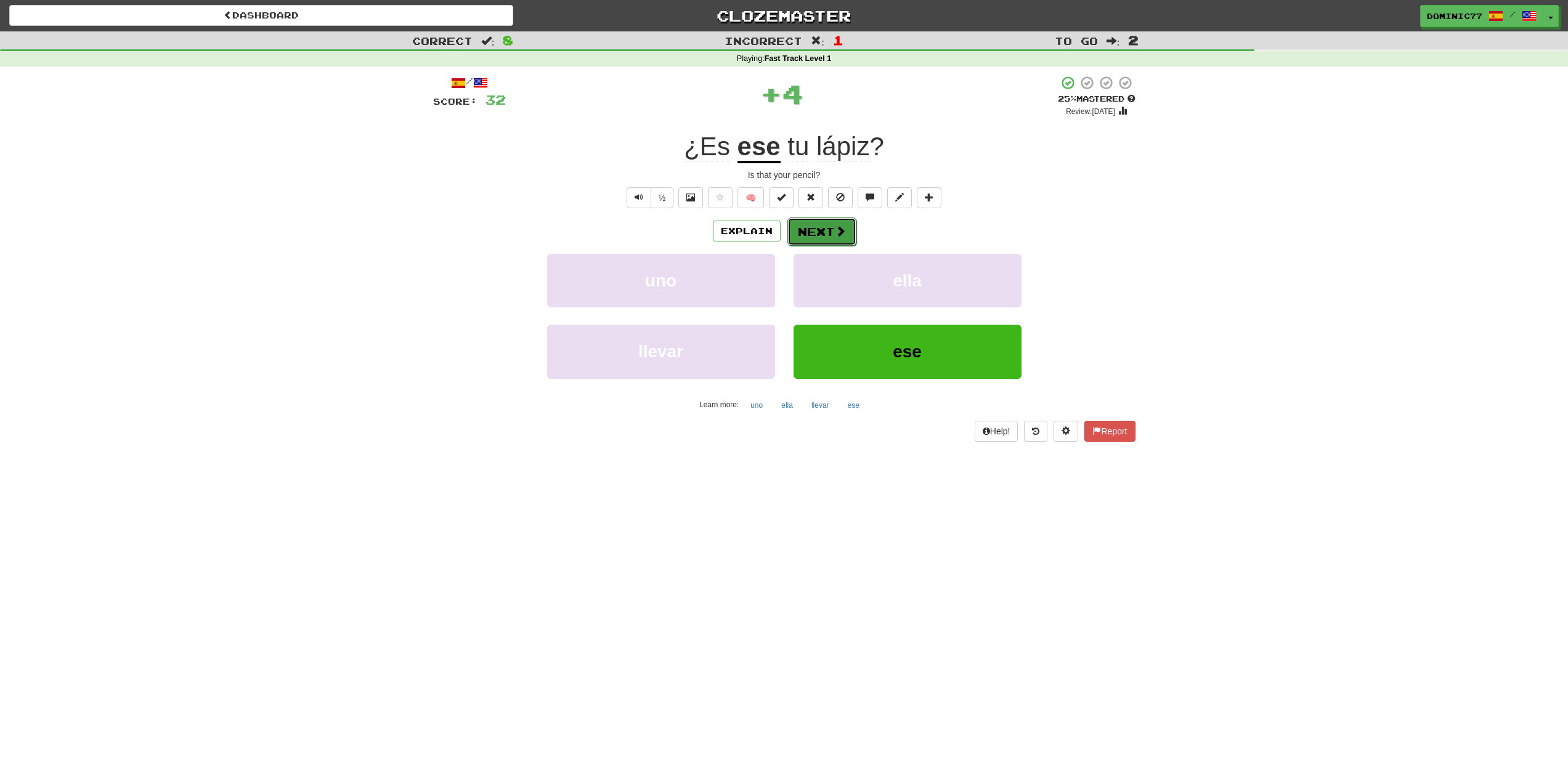
click at [813, 228] on button "Next" at bounding box center [822, 231] width 69 height 28
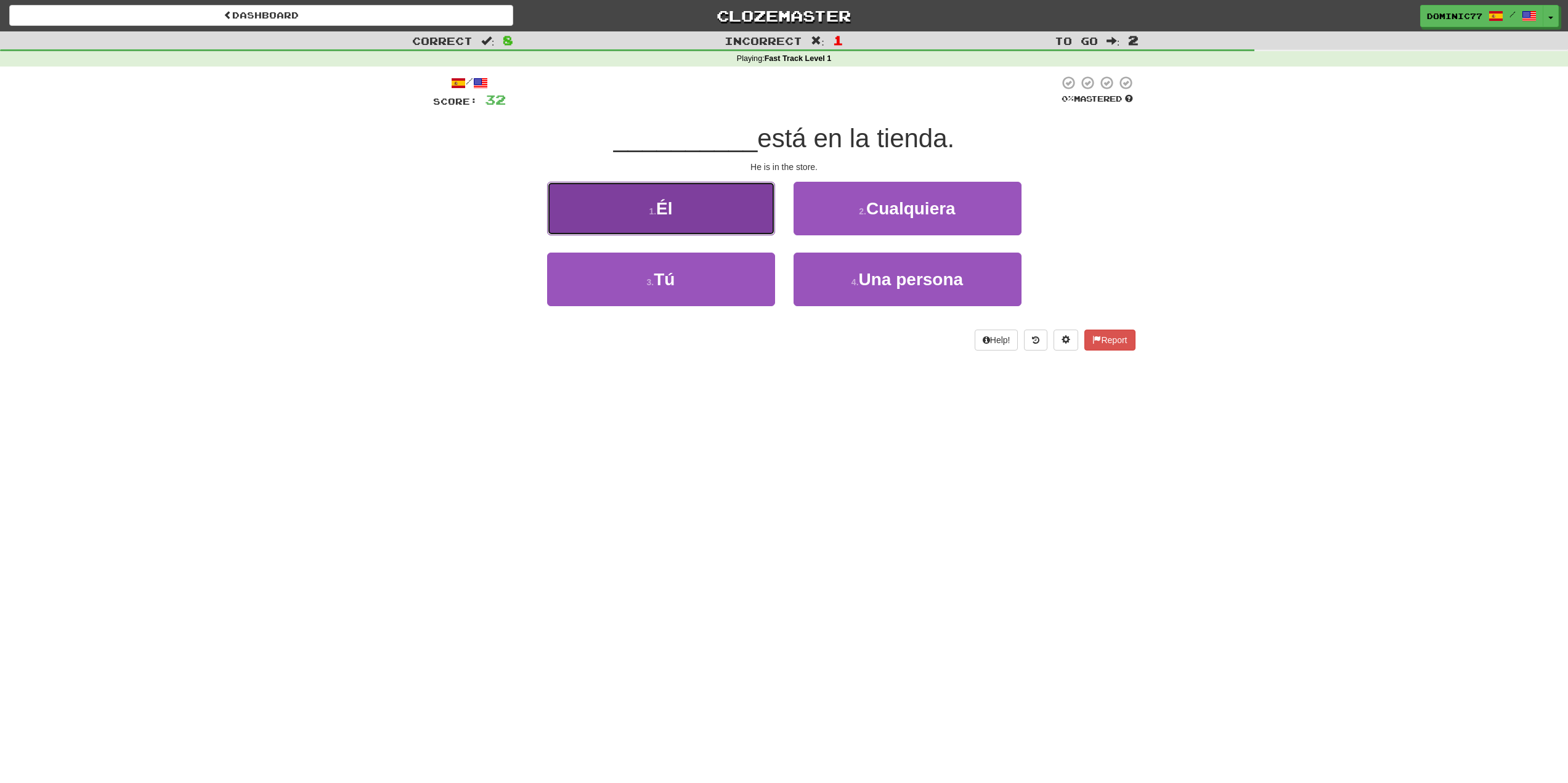
click at [730, 220] on button "1 . Él" at bounding box center [661, 208] width 228 height 54
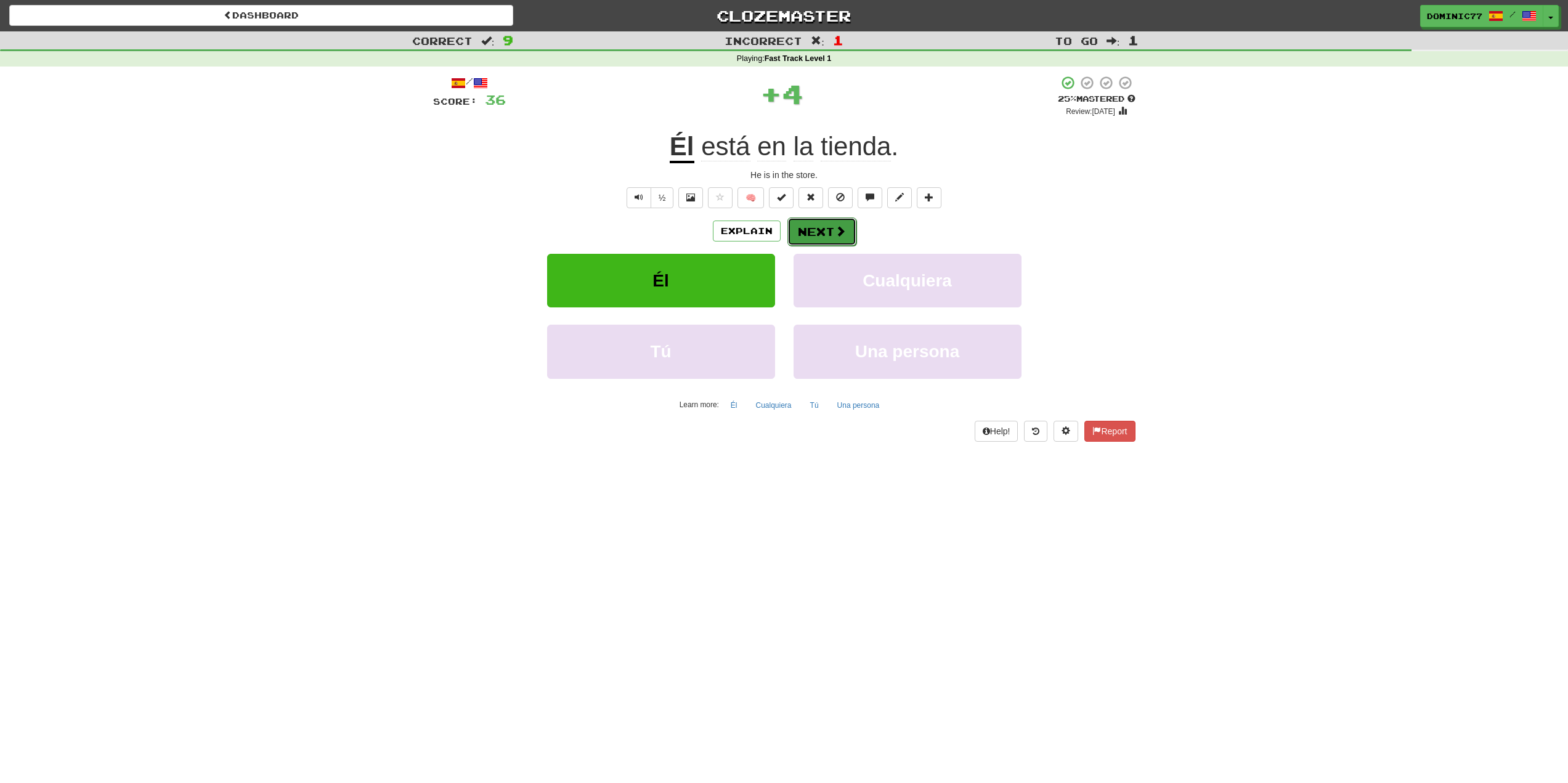
click at [849, 225] on button "Next" at bounding box center [822, 231] width 69 height 28
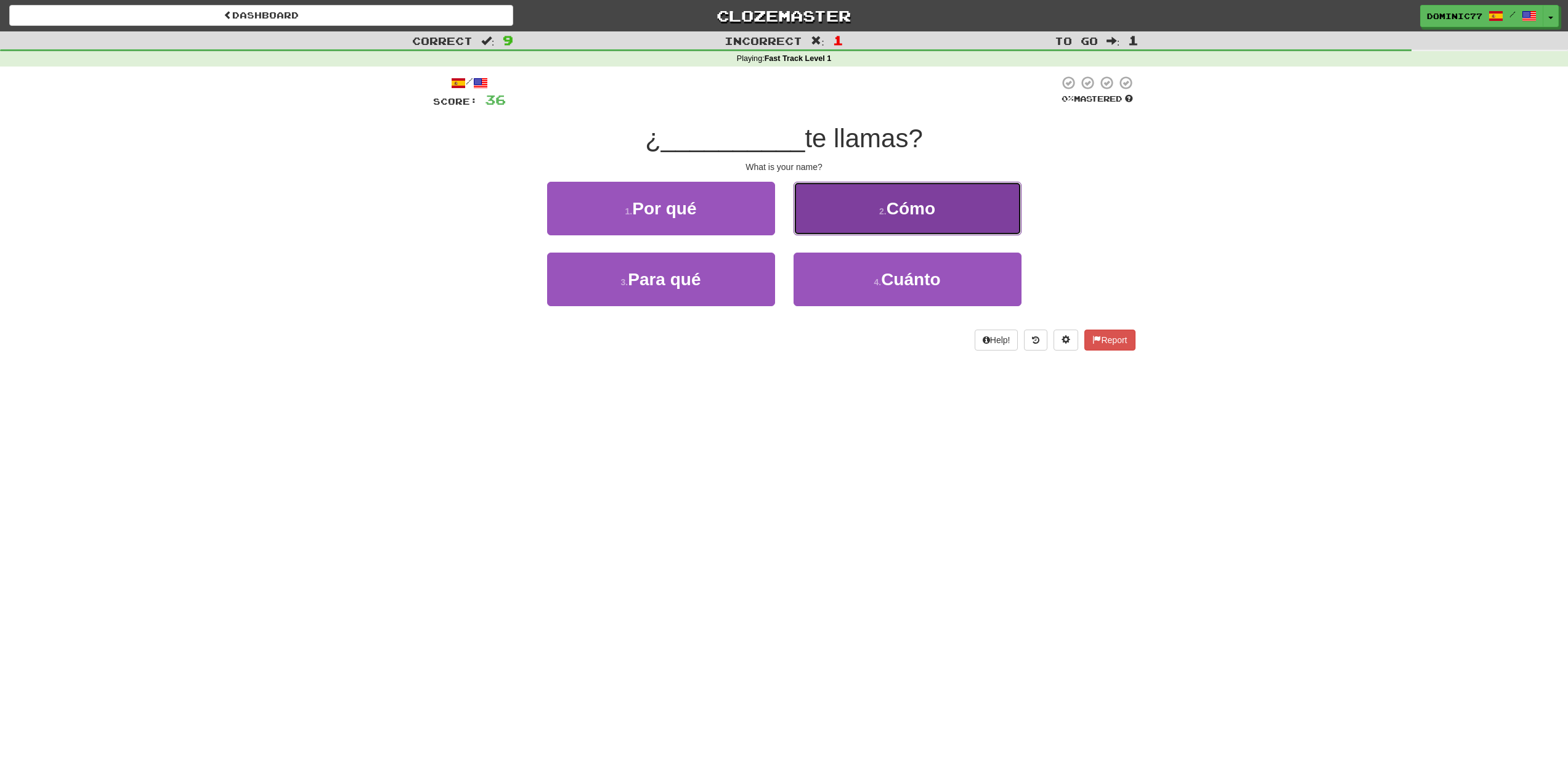
click at [848, 219] on button "2 . Cómo" at bounding box center [907, 208] width 228 height 54
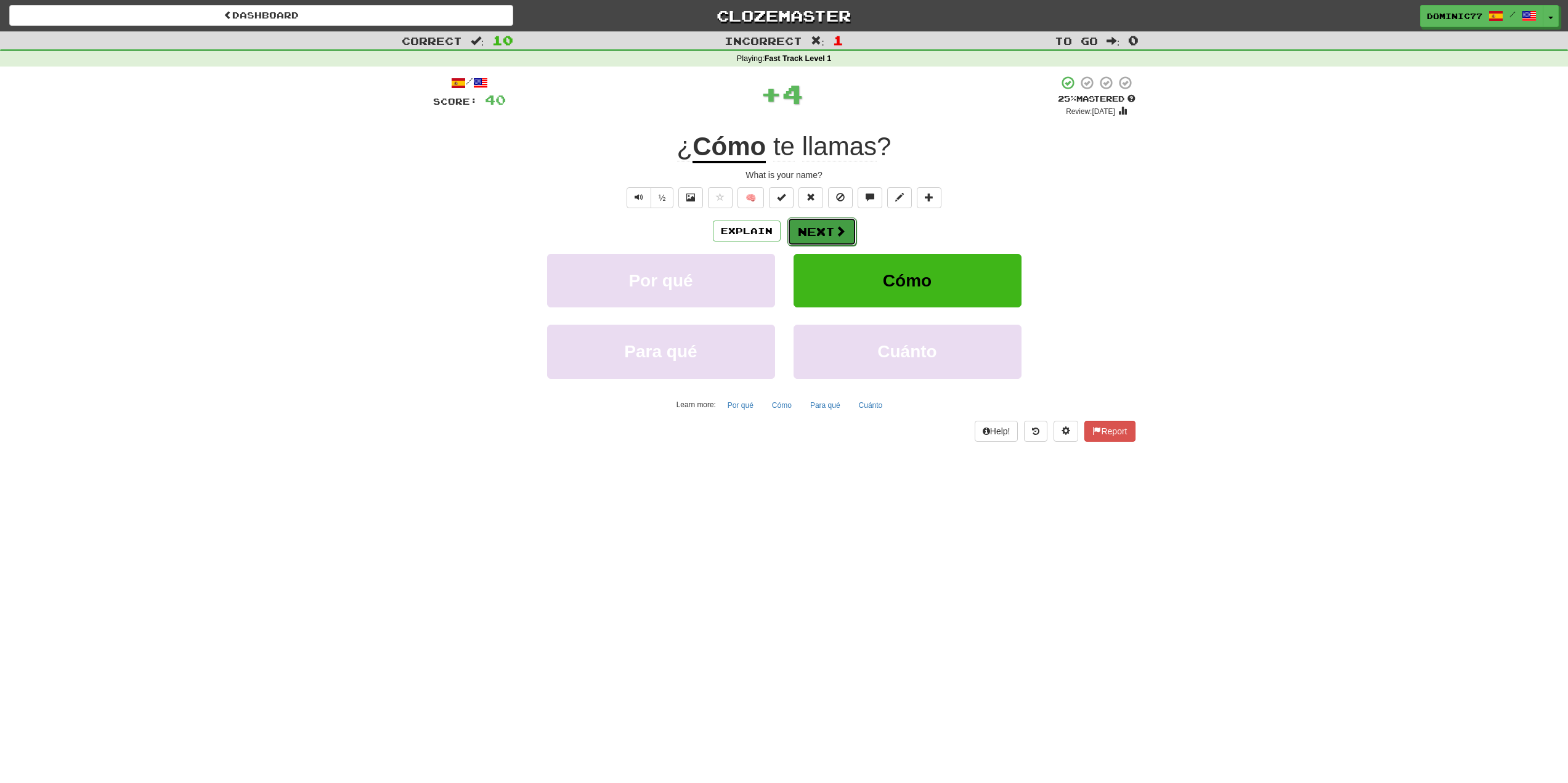
click at [839, 225] on span at bounding box center [840, 231] width 11 height 11
